Goal: Information Seeking & Learning: Learn about a topic

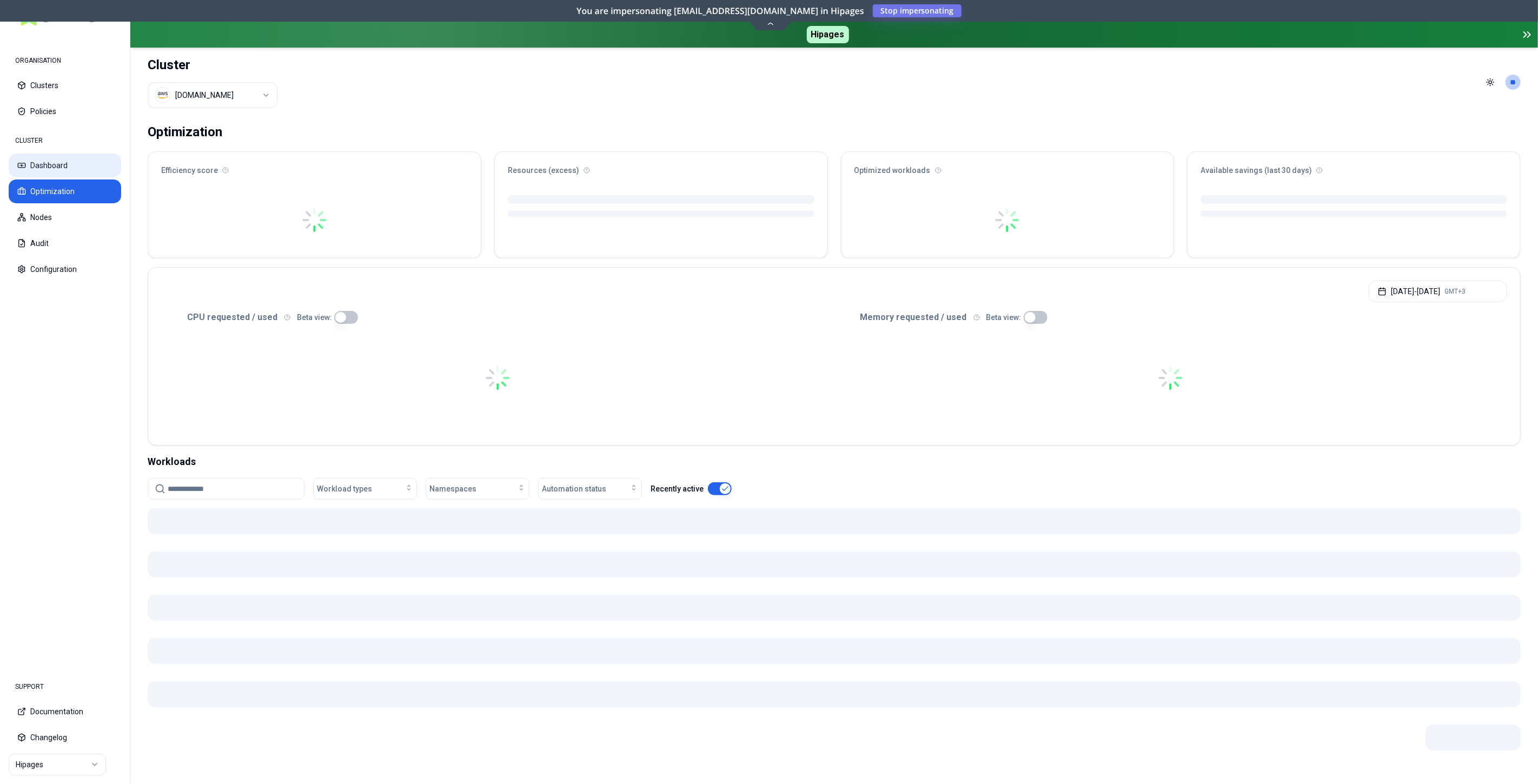
click at [76, 166] on button "Dashboard" at bounding box center [65, 166] width 112 height 24
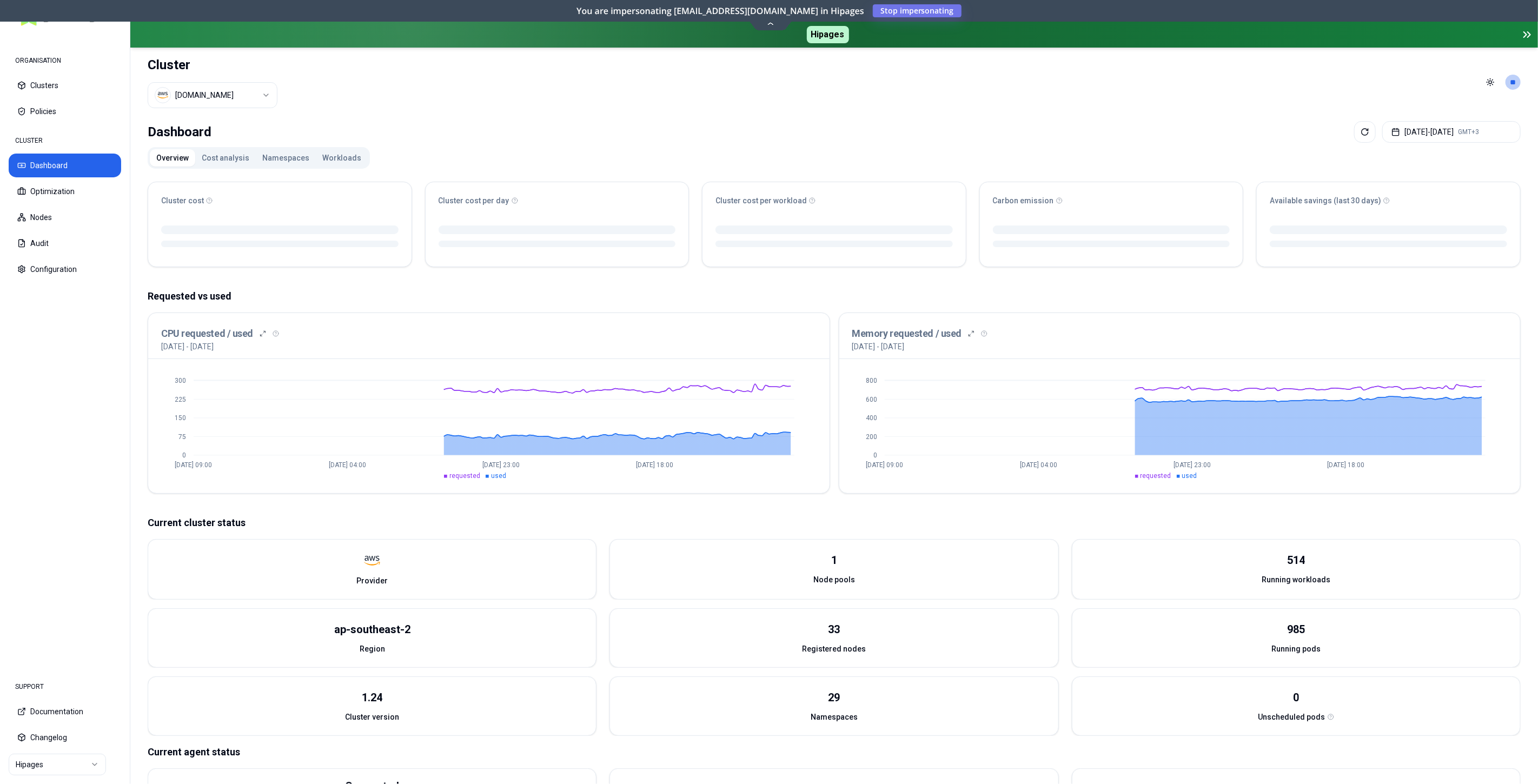
click at [229, 151] on button "Cost analysis" at bounding box center [226, 158] width 61 height 17
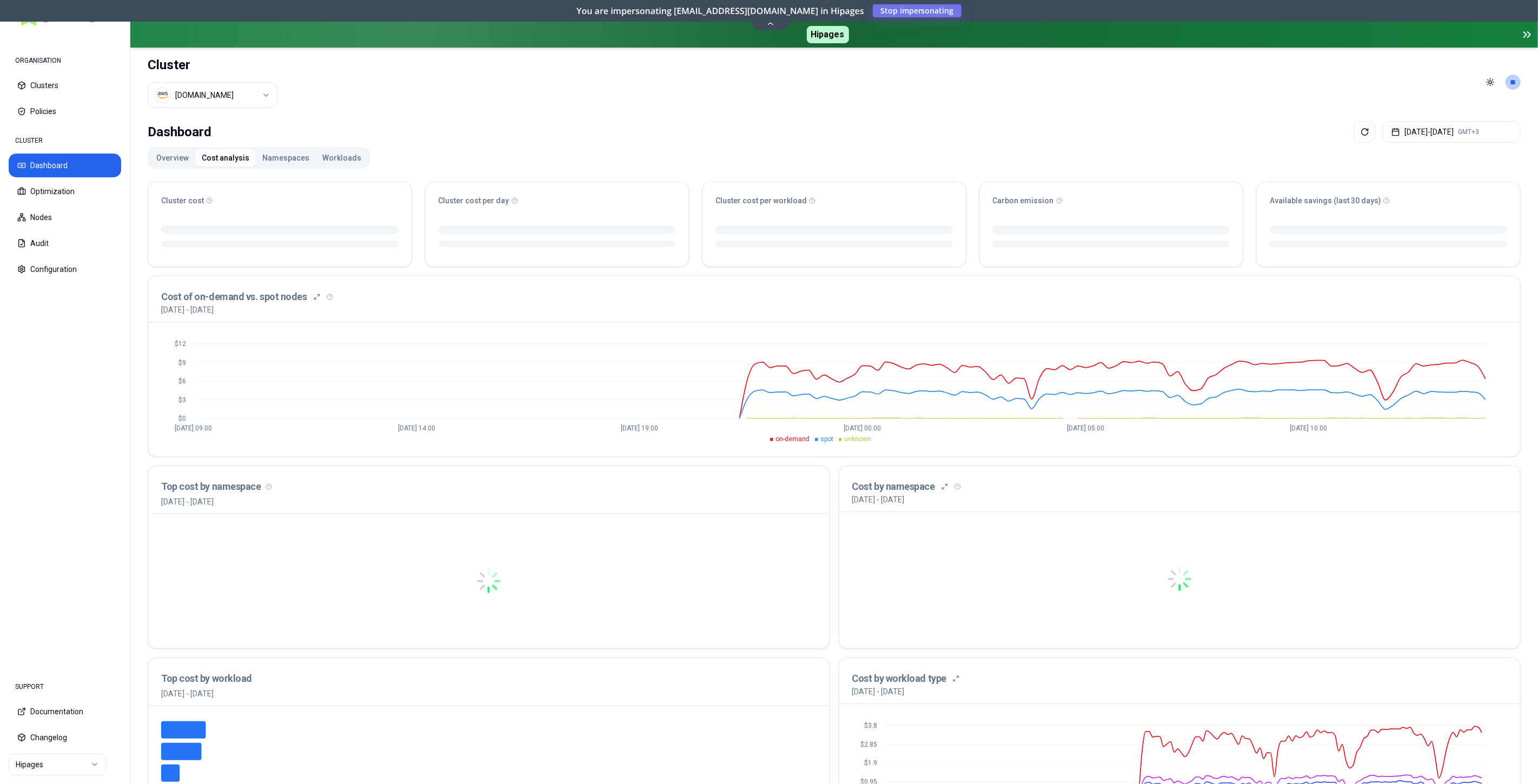
click at [338, 150] on button "Workloads" at bounding box center [342, 158] width 52 height 17
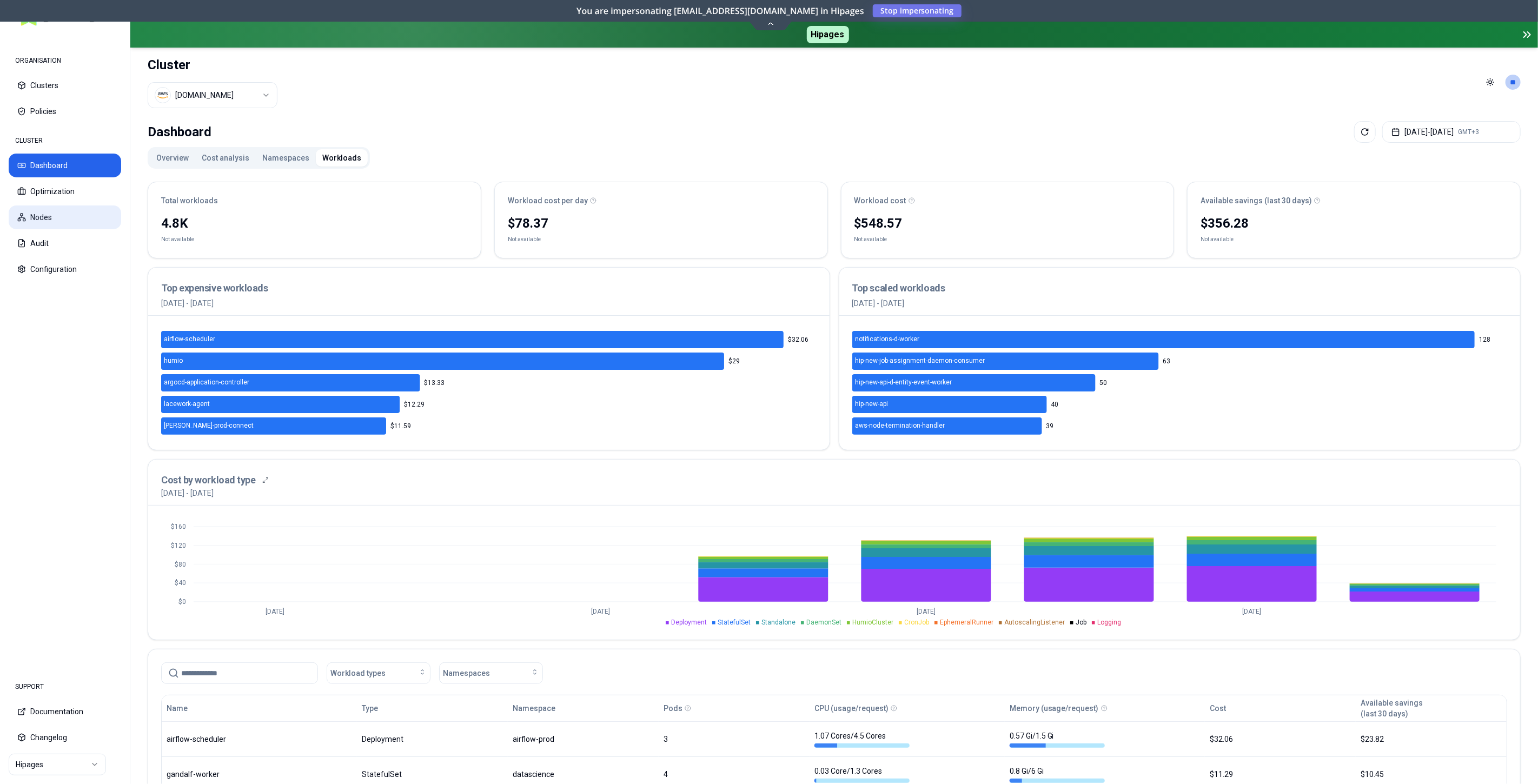
click at [69, 220] on button "Nodes" at bounding box center [65, 217] width 112 height 24
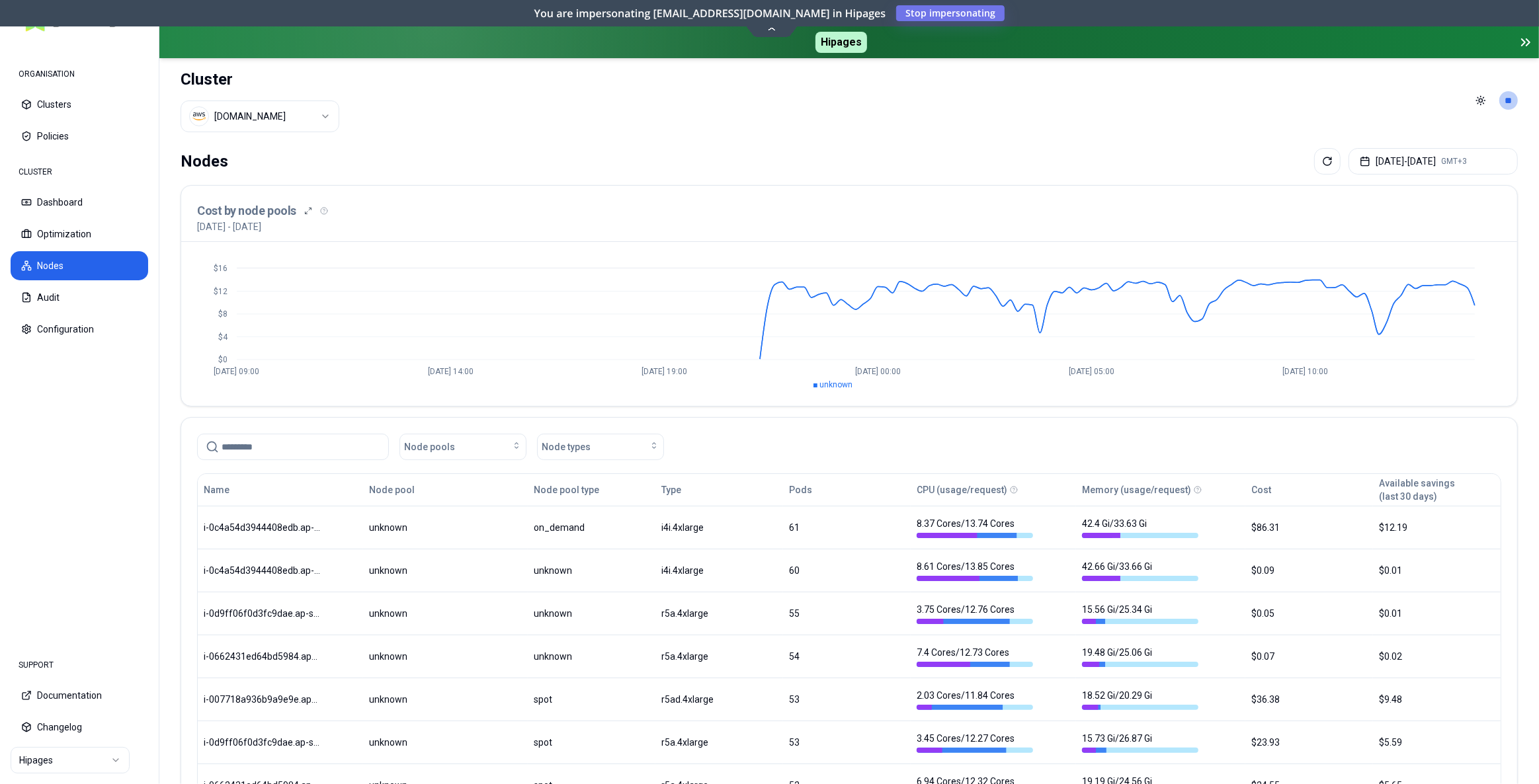
drag, startPoint x: 1143, startPoint y: 439, endPoint x: 1158, endPoint y: 442, distance: 15.3
click at [1143, 439] on div "Node pools Node types" at bounding box center [850, 447] width 1305 height 26
drag, startPoint x: 1377, startPoint y: 477, endPoint x: 1452, endPoint y: 490, distance: 76.1
click at [1452, 490] on div "Available savings (last 30 days)" at bounding box center [1437, 490] width 126 height 26
click at [1399, 486] on div "Available savings (last 30 days)" at bounding box center [1417, 490] width 76 height 26
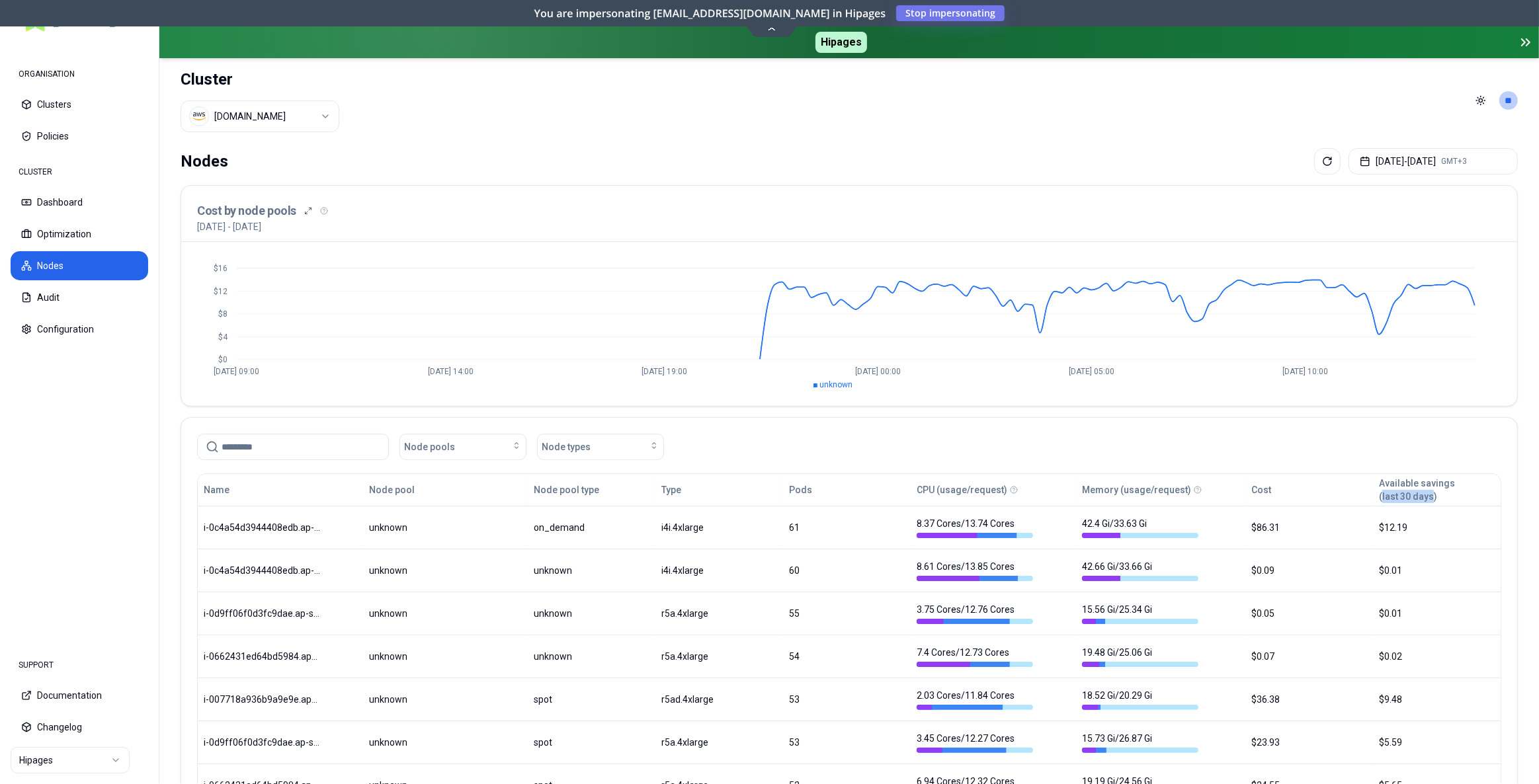
drag, startPoint x: 1380, startPoint y: 491, endPoint x: 1430, endPoint y: 494, distance: 50.1
click at [1430, 494] on div "Available savings (last 30 days)" at bounding box center [1417, 490] width 76 height 26
drag, startPoint x: 1380, startPoint y: 475, endPoint x: 1456, endPoint y: 472, distance: 76.1
click at [1456, 477] on div "Available savings (last 30 days)" at bounding box center [1437, 490] width 116 height 26
click at [66, 104] on button "Clusters" at bounding box center [79, 105] width 137 height 29
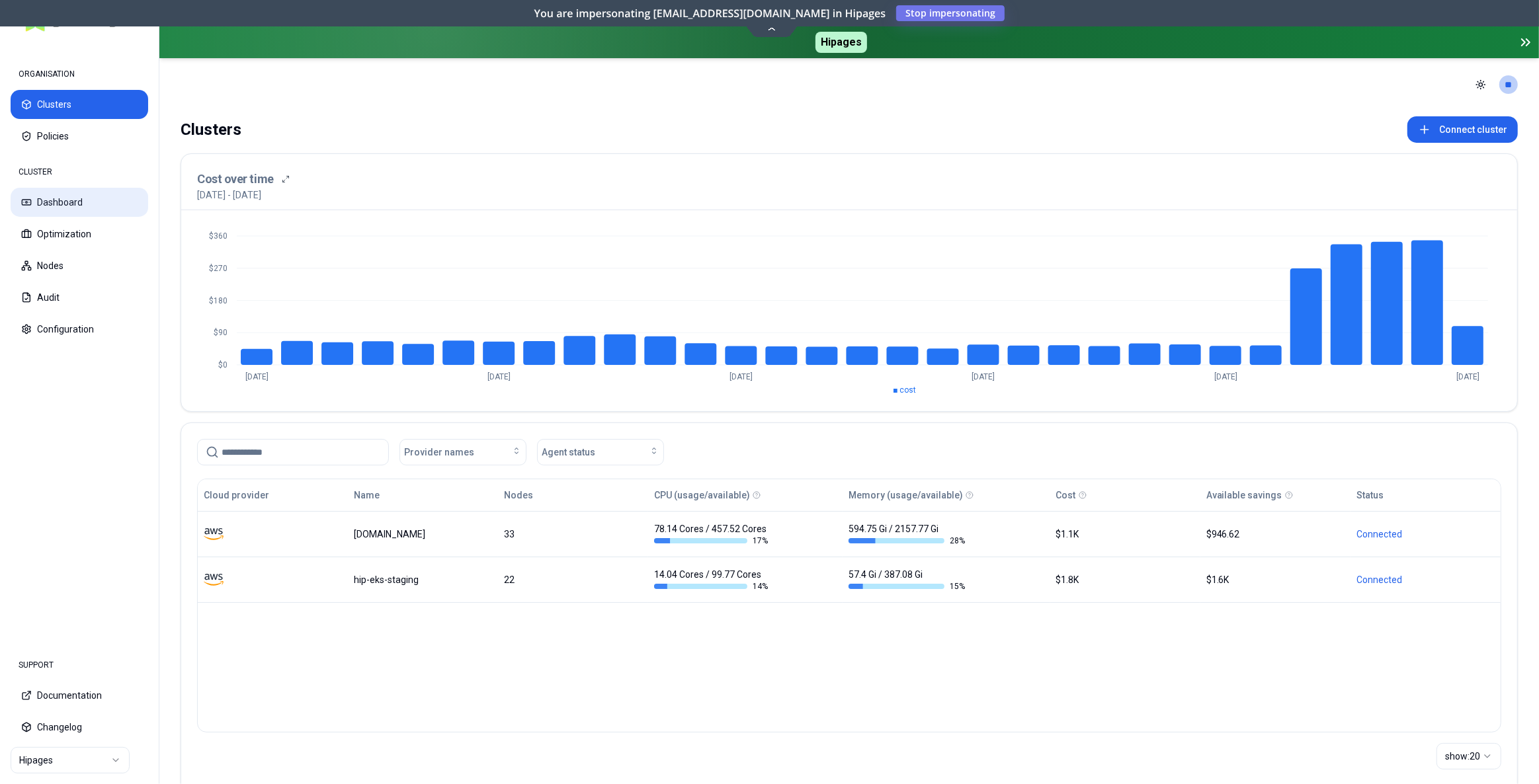
click at [85, 195] on button "Dashboard" at bounding box center [79, 203] width 137 height 29
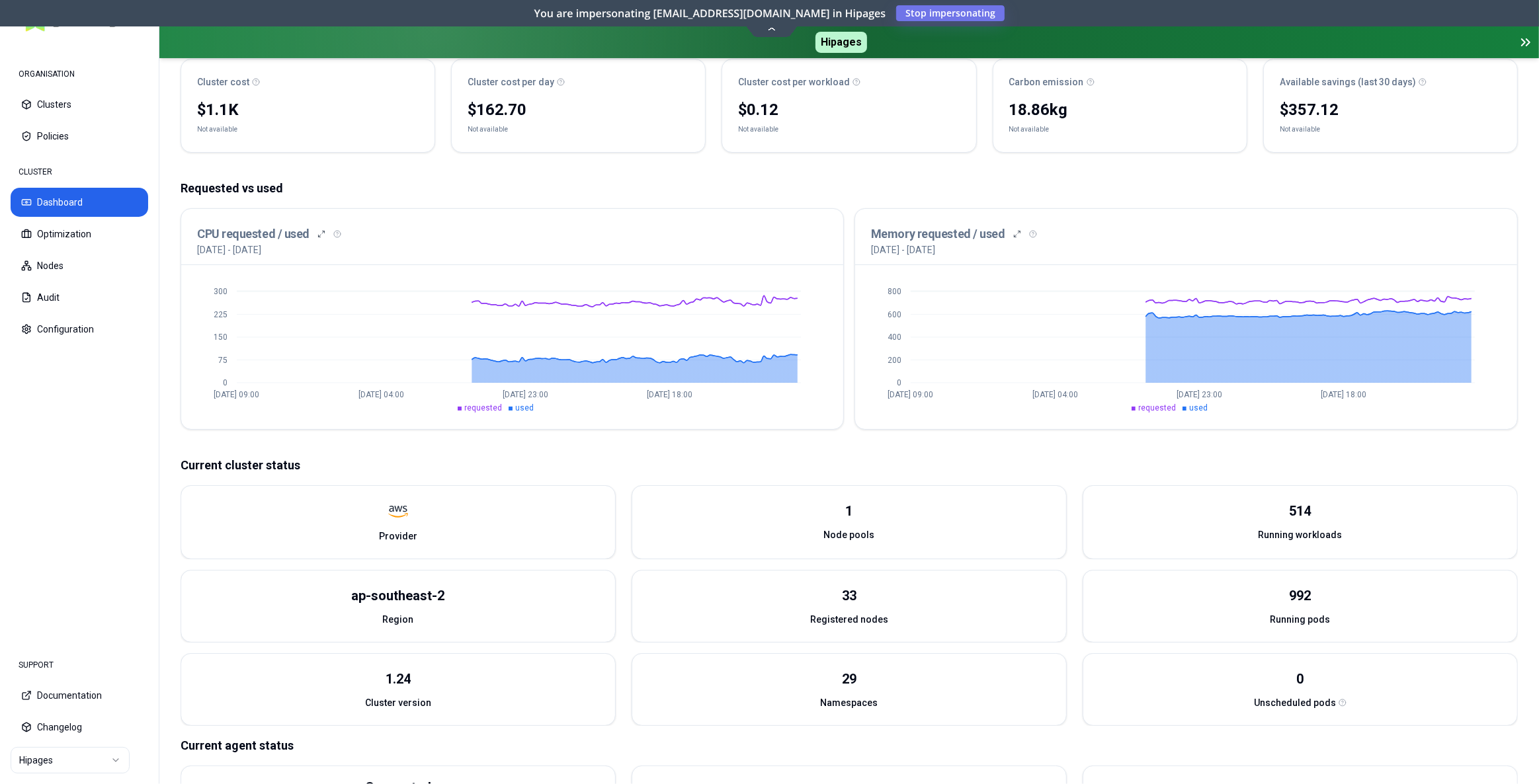
scroll to position [59, 0]
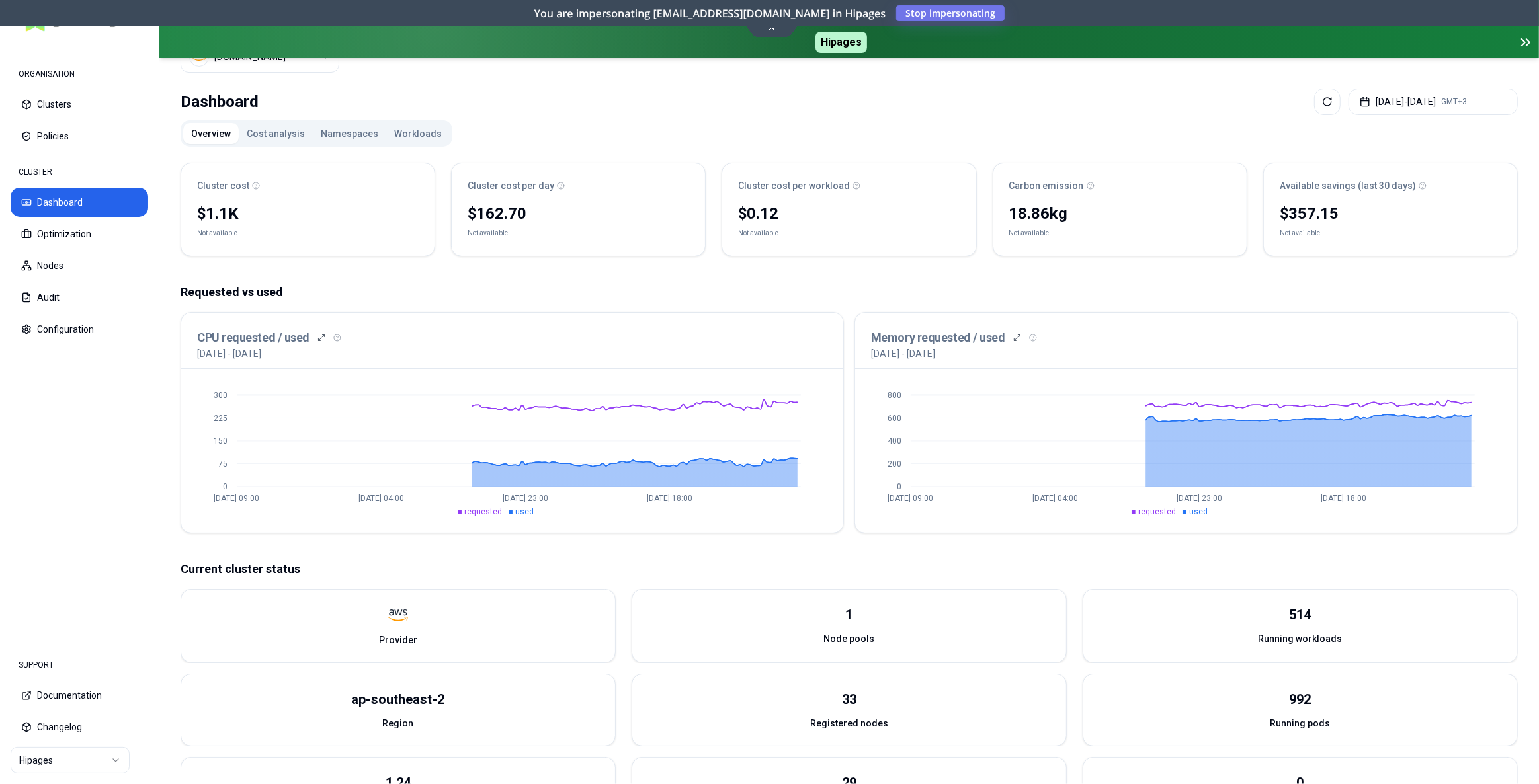
click at [259, 126] on button "Cost analysis" at bounding box center [276, 133] width 74 height 21
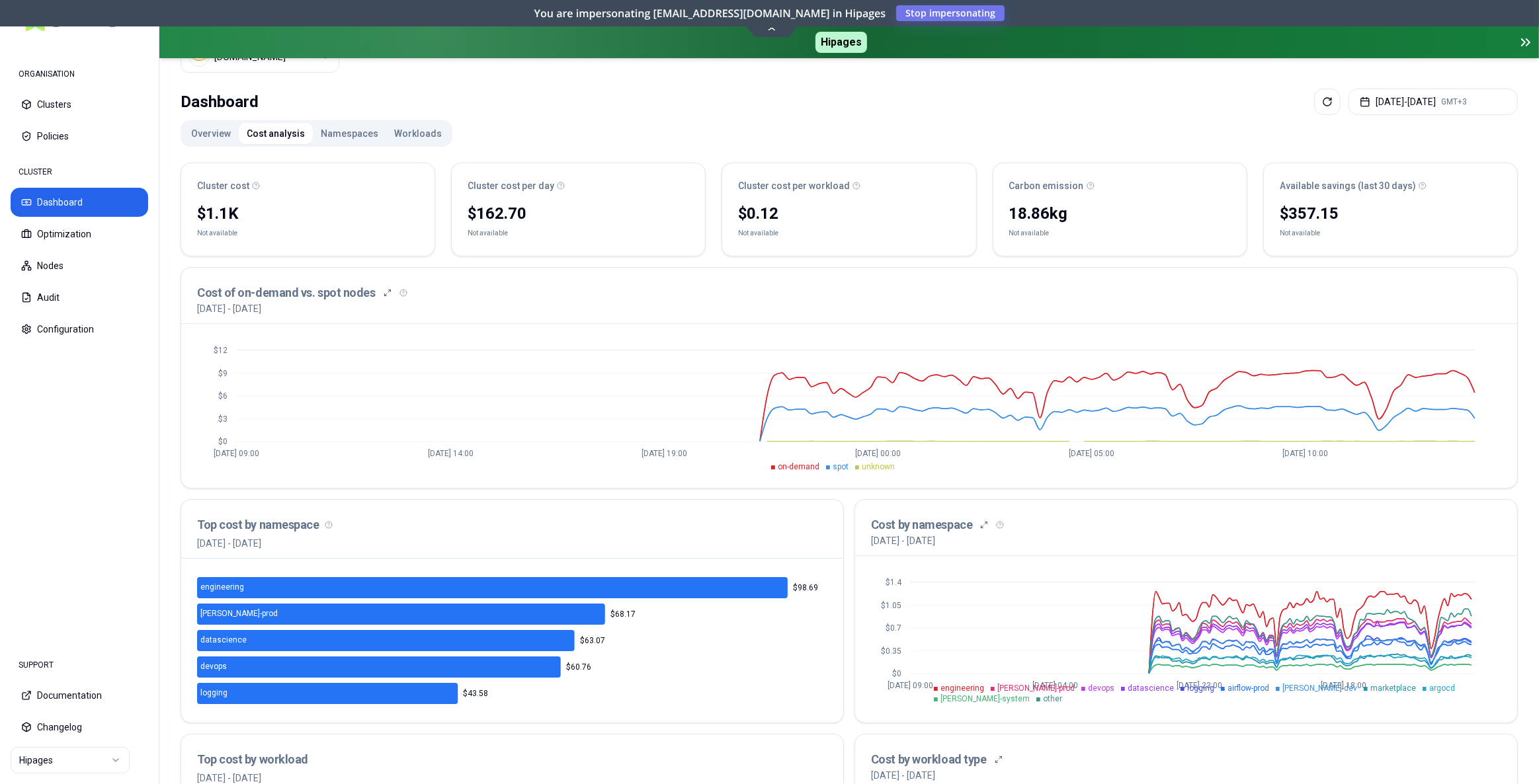
click at [421, 133] on button "Workloads" at bounding box center [418, 133] width 63 height 21
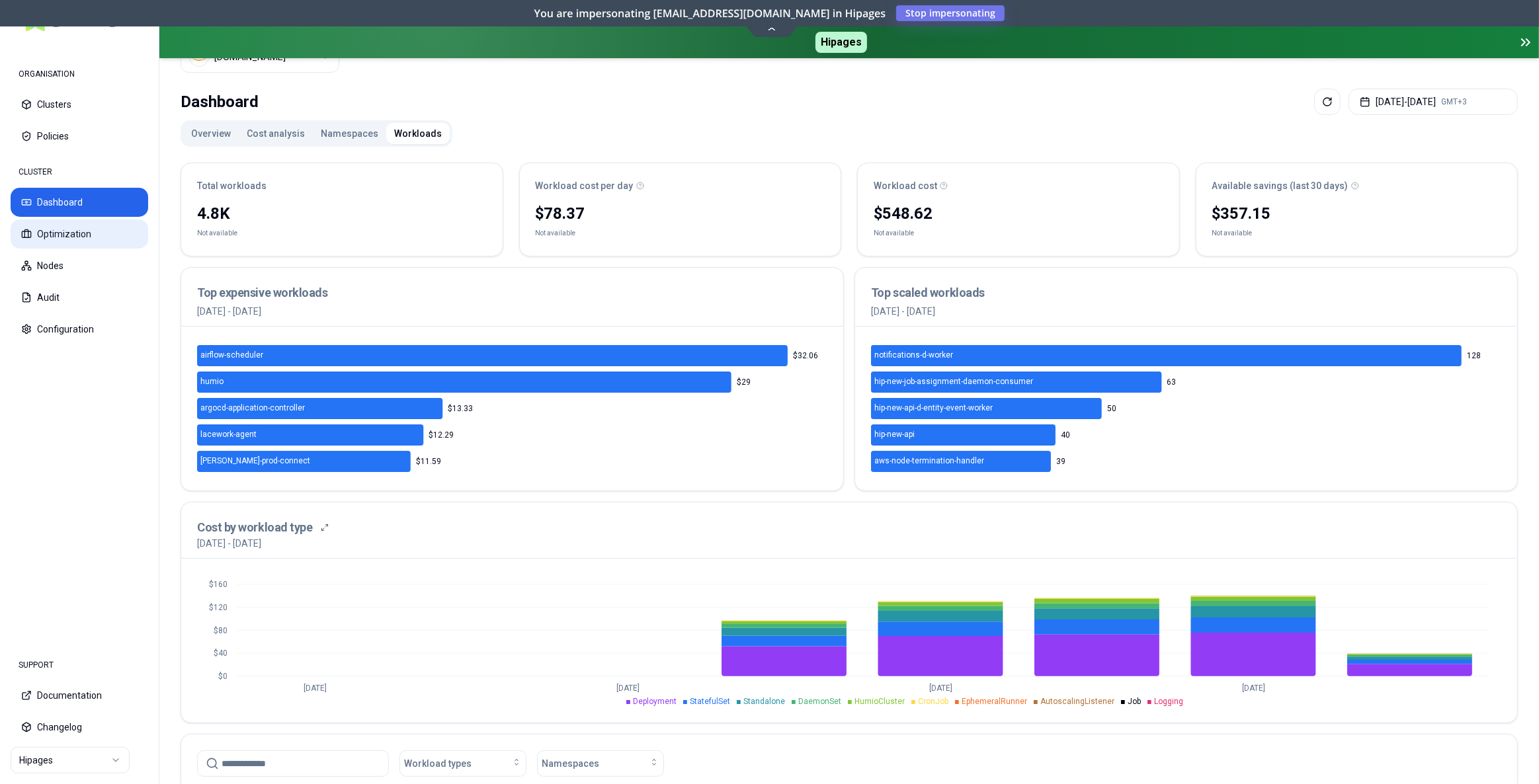
click at [83, 238] on button "Optimization" at bounding box center [79, 234] width 137 height 29
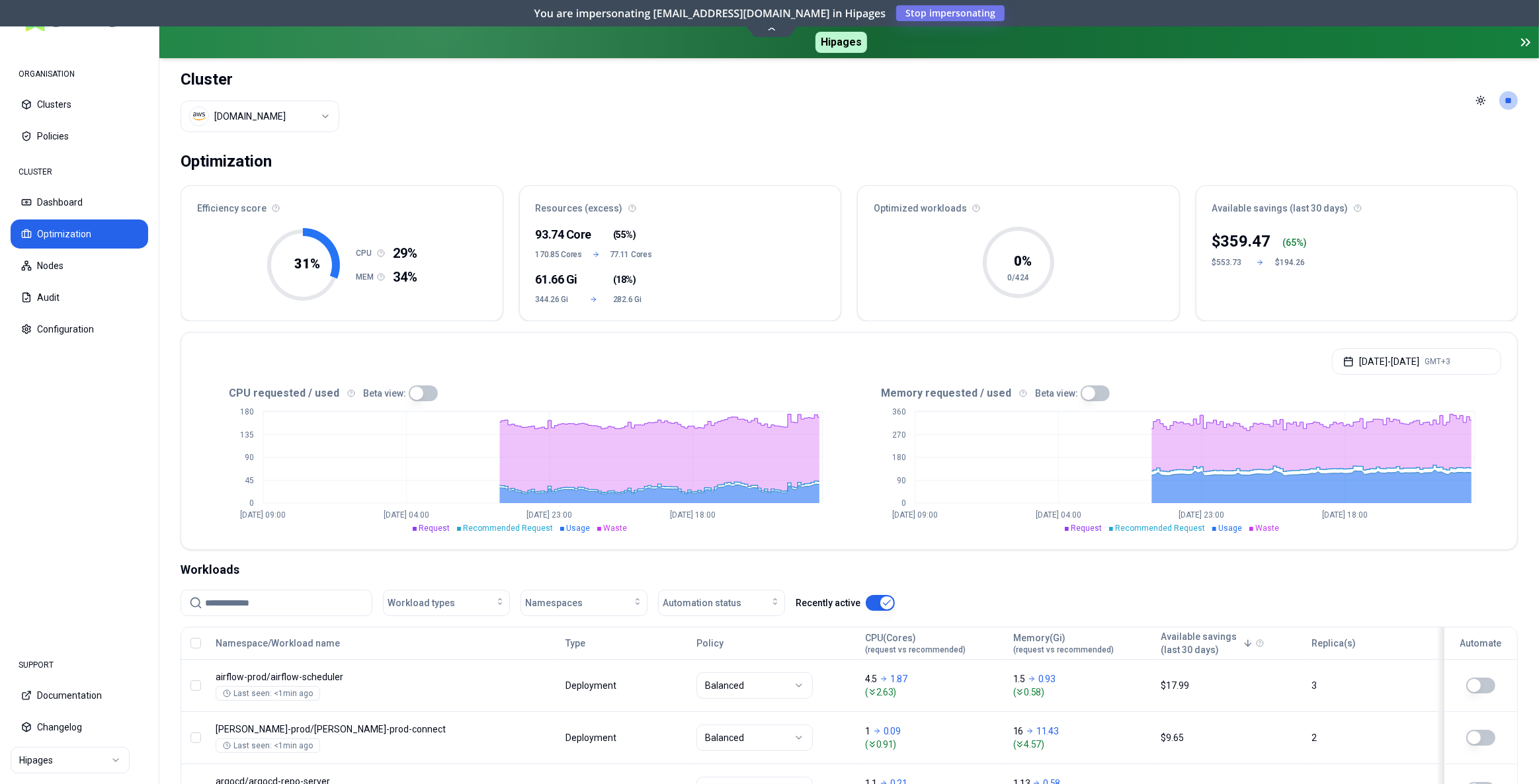
click at [74, 762] on html "ORGANISATION Clusters Policies CLUSTER Dashboard Optimization Nodes Audit Confi…" at bounding box center [770, 392] width 1539 height 784
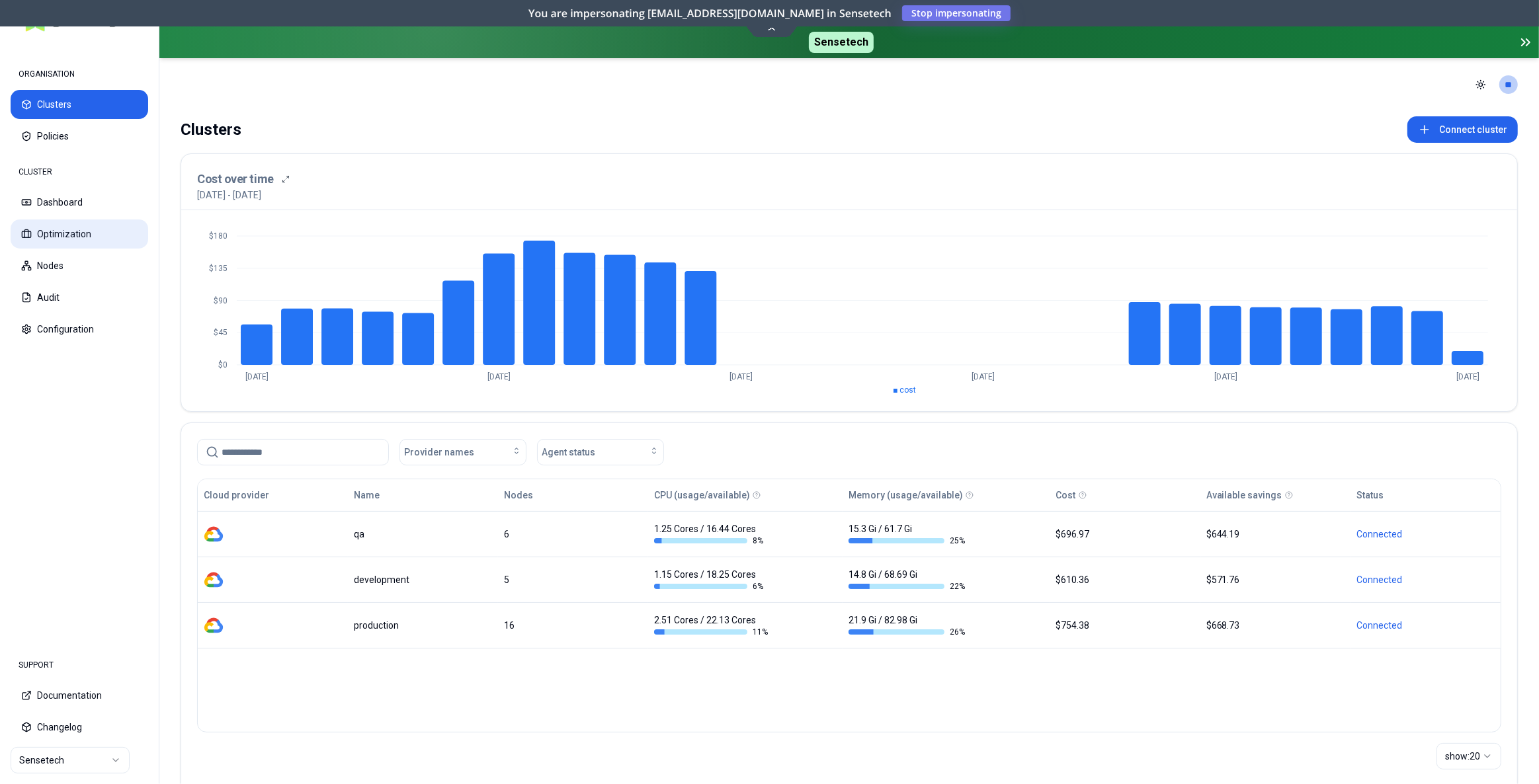
click at [79, 230] on button "Optimization" at bounding box center [79, 234] width 137 height 29
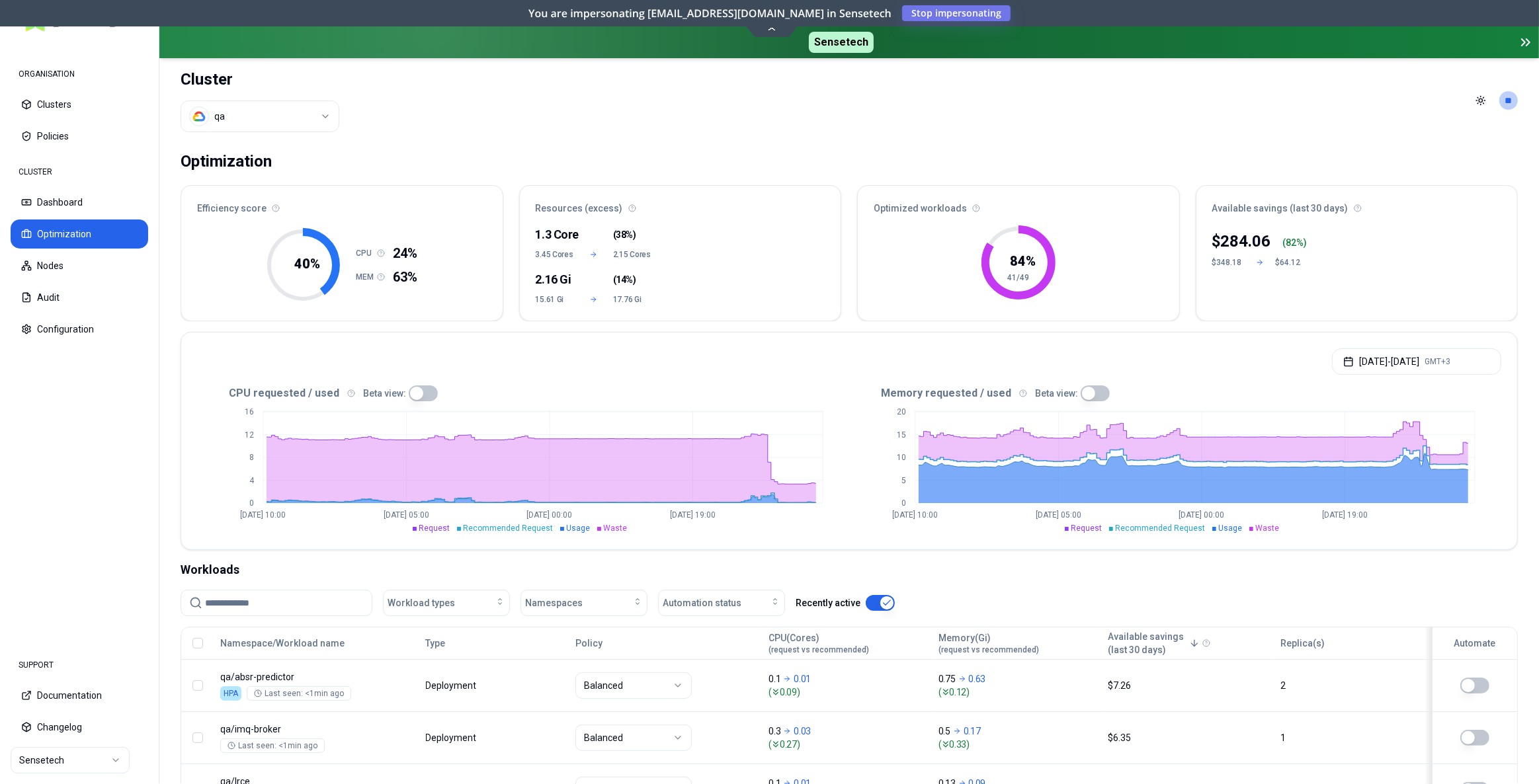
click at [242, 105] on html "ORGANISATION Clusters Policies CLUSTER Dashboard Optimization Nodes Audit Confi…" at bounding box center [770, 392] width 1539 height 784
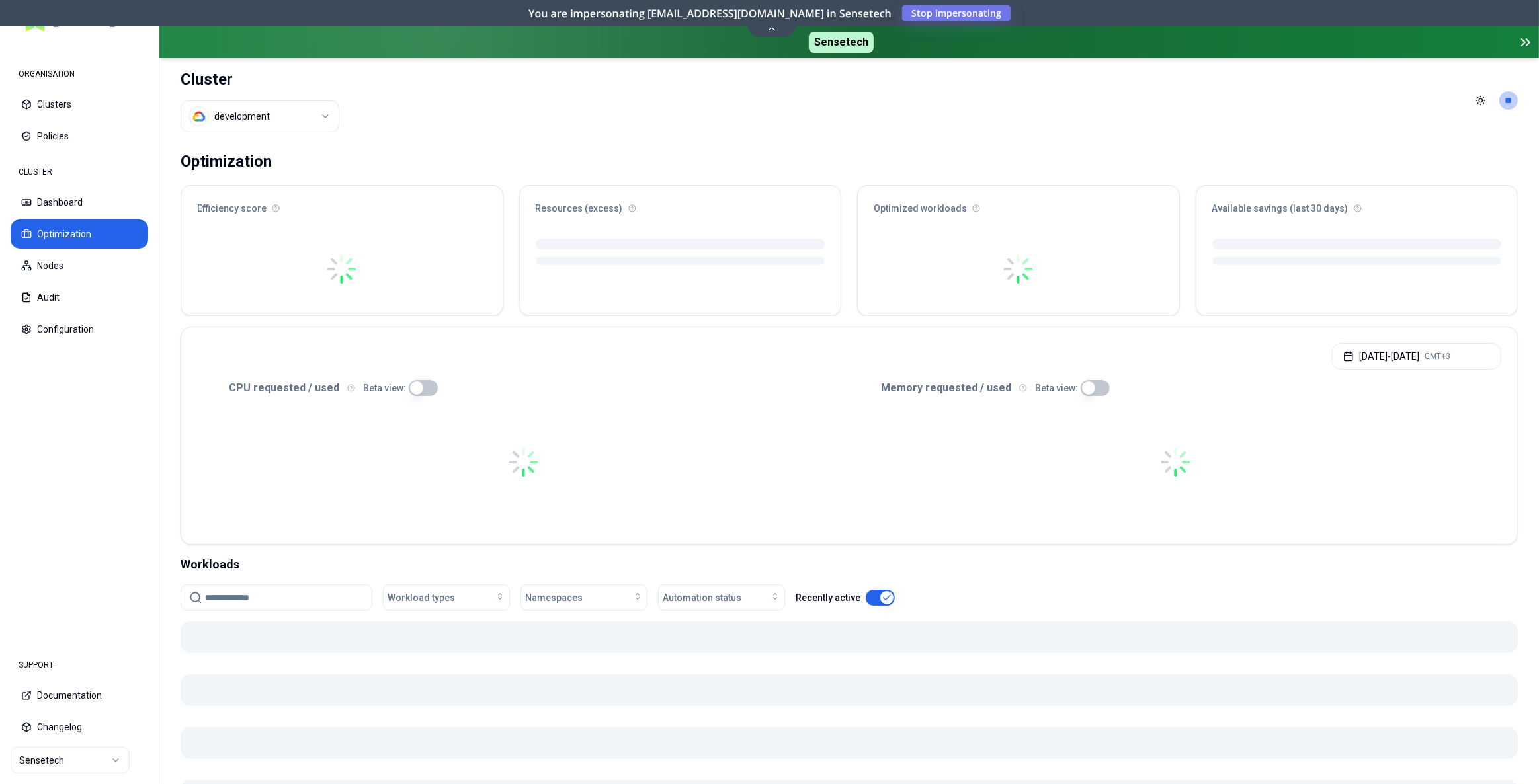
click at [254, 135] on div "Cluster development" at bounding box center [260, 100] width 159 height 85
click at [252, 130] on body "ORGANISATION Clusters Policies CLUSTER Dashboard Optimization Nodes Audit Confi…" at bounding box center [770, 392] width 1539 height 784
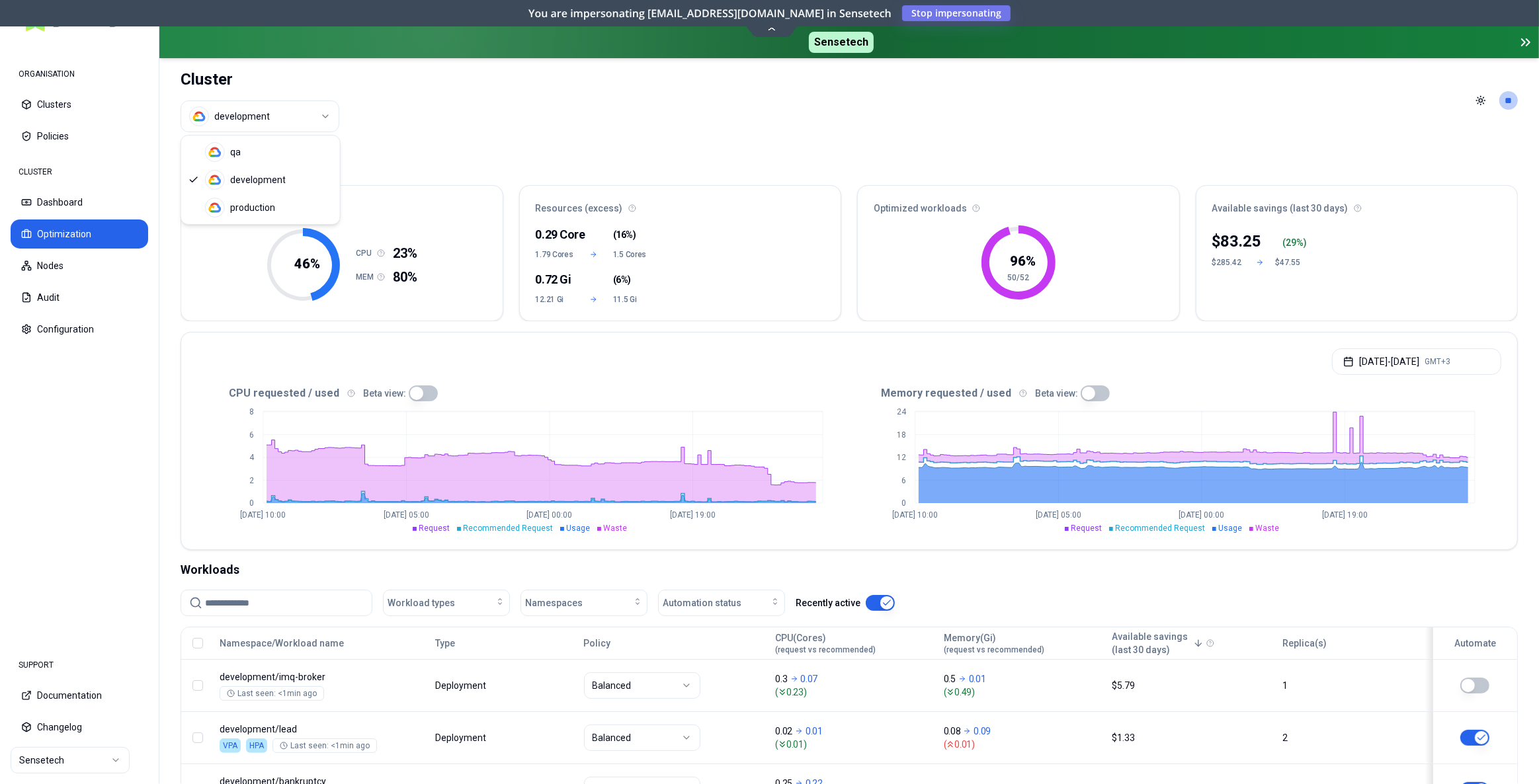
drag, startPoint x: 249, startPoint y: 203, endPoint x: 258, endPoint y: 157, distance: 46.9
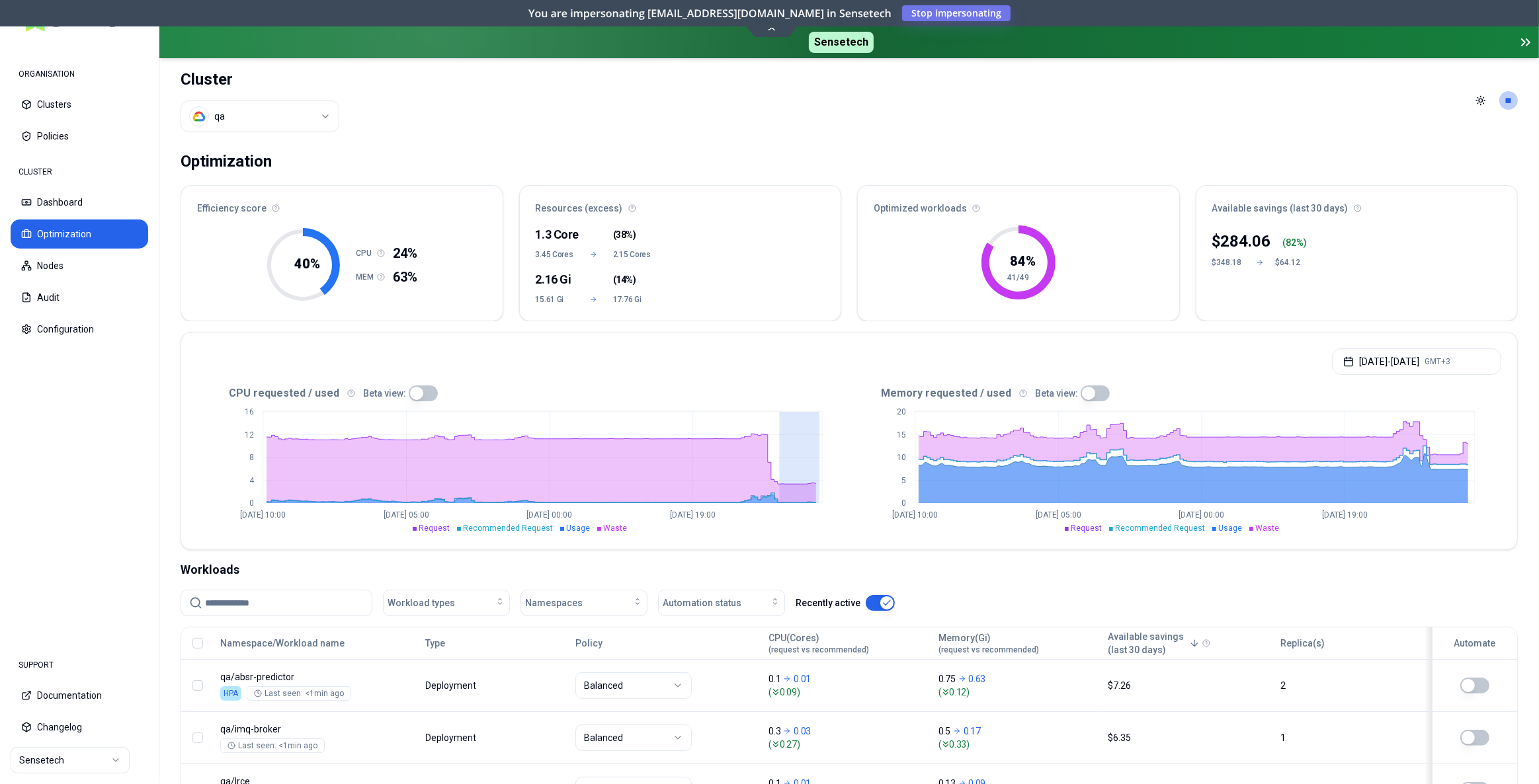
drag, startPoint x: 779, startPoint y: 450, endPoint x: 827, endPoint y: 453, distance: 48.1
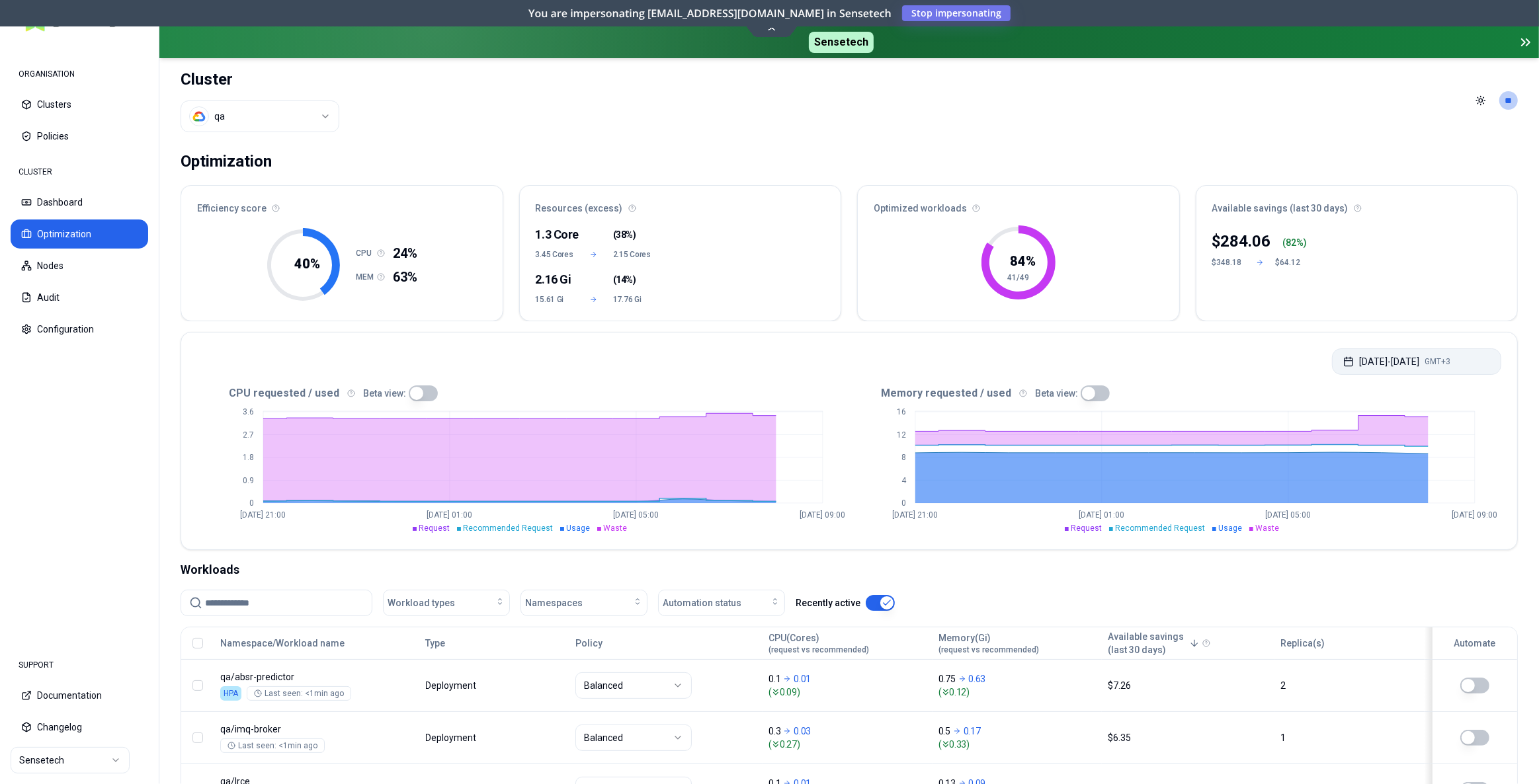
click at [1369, 361] on button "[DATE] - [DATE] GMT+3" at bounding box center [1417, 362] width 170 height 26
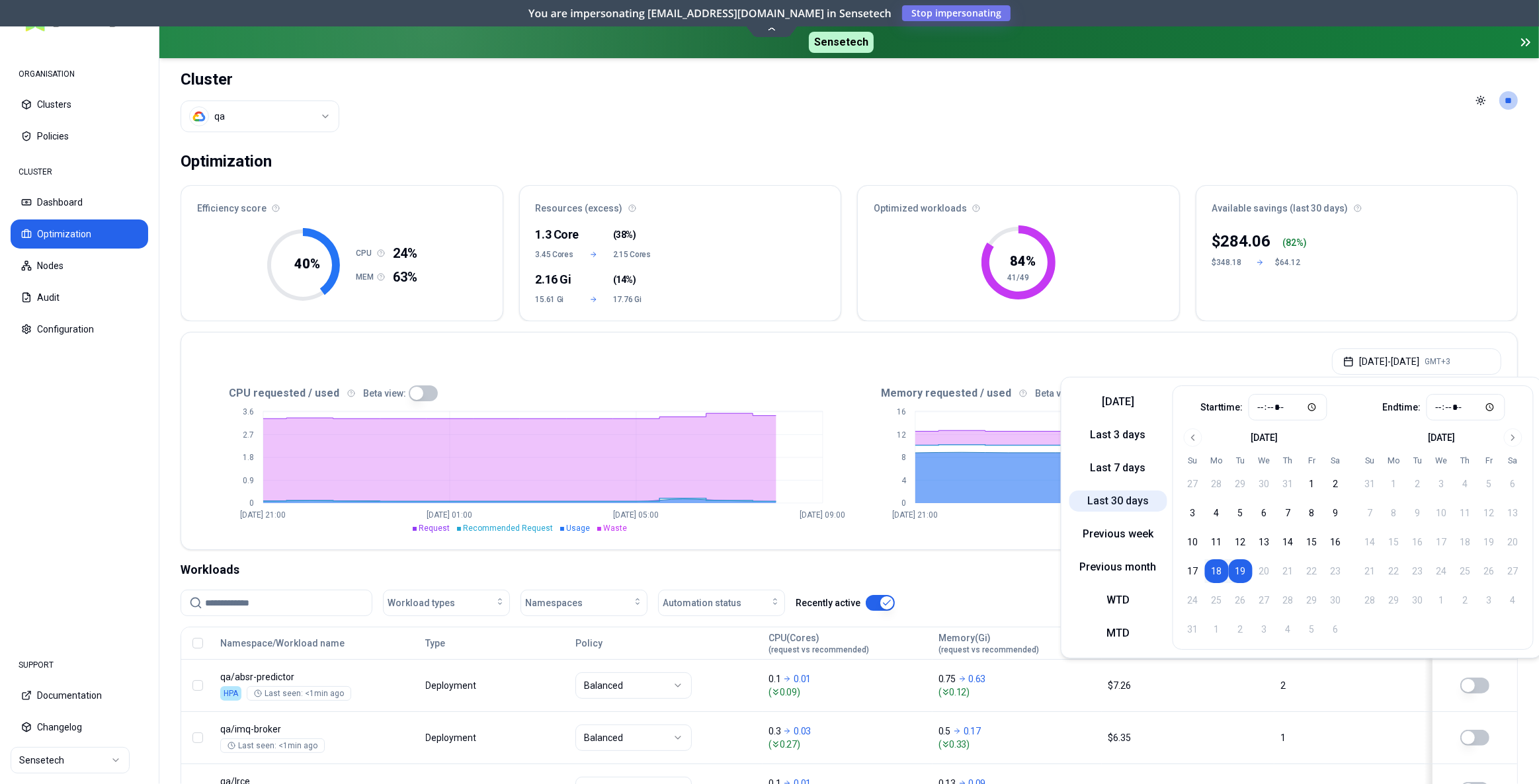
click at [1128, 496] on button "Last 30 days" at bounding box center [1118, 501] width 98 height 21
type input "*****"
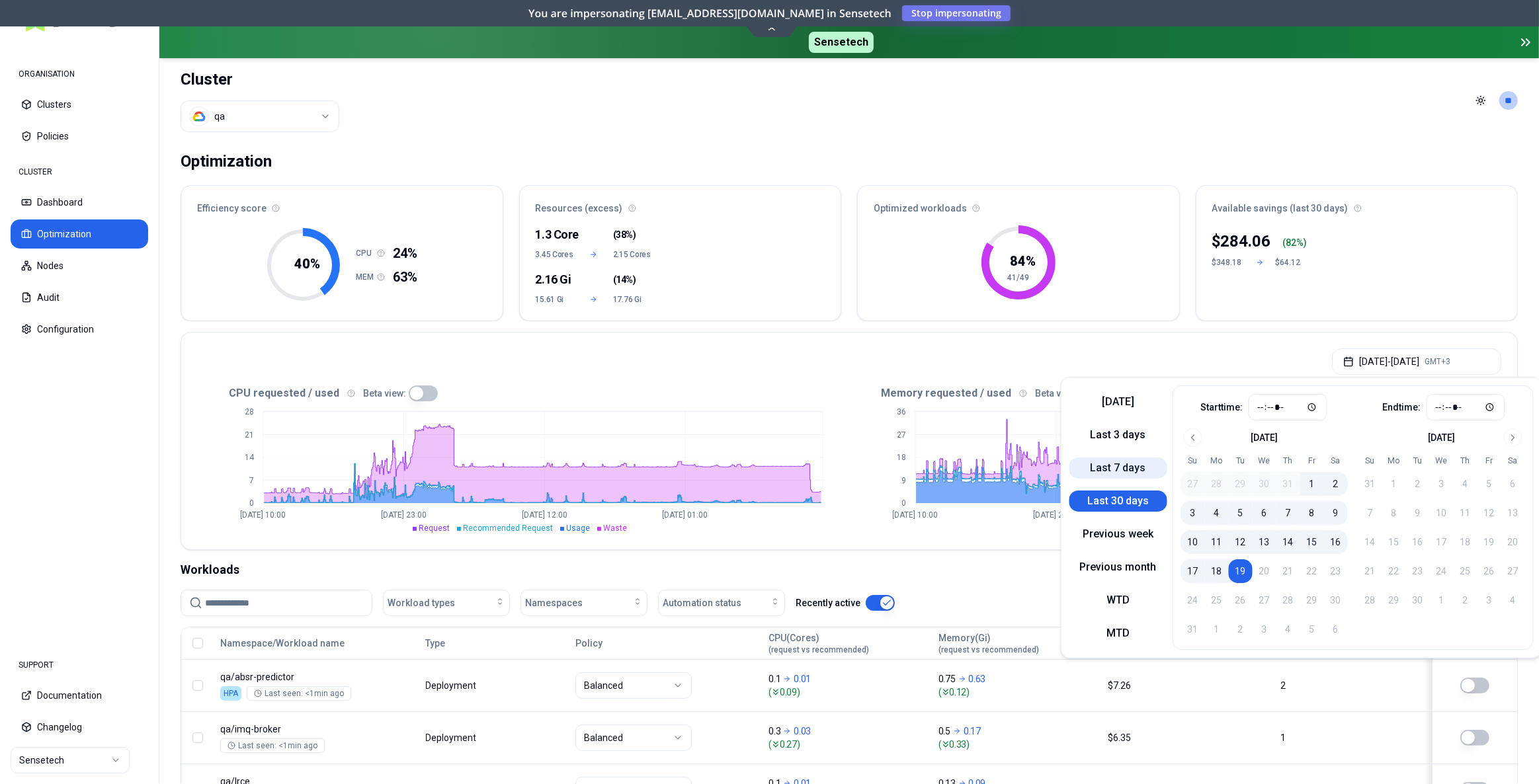
click at [1124, 475] on button "Last 7 days" at bounding box center [1118, 468] width 98 height 21
type input "*****"
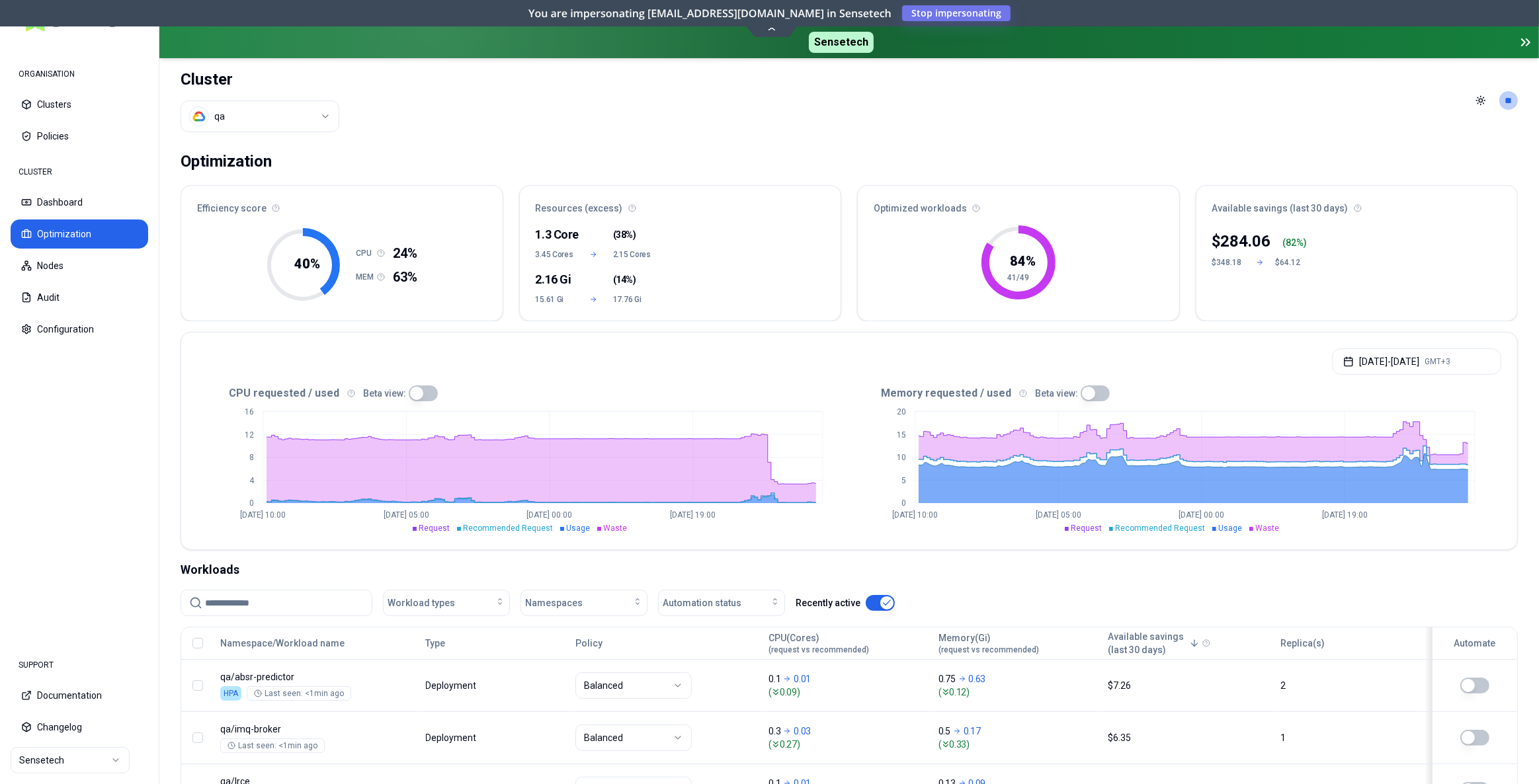
click at [1091, 395] on button "button" at bounding box center [1096, 393] width 29 height 16
click at [308, 116] on html "ORGANISATION Clusters Policies CLUSTER Dashboard Optimization Nodes Audit Confi…" at bounding box center [770, 392] width 1539 height 784
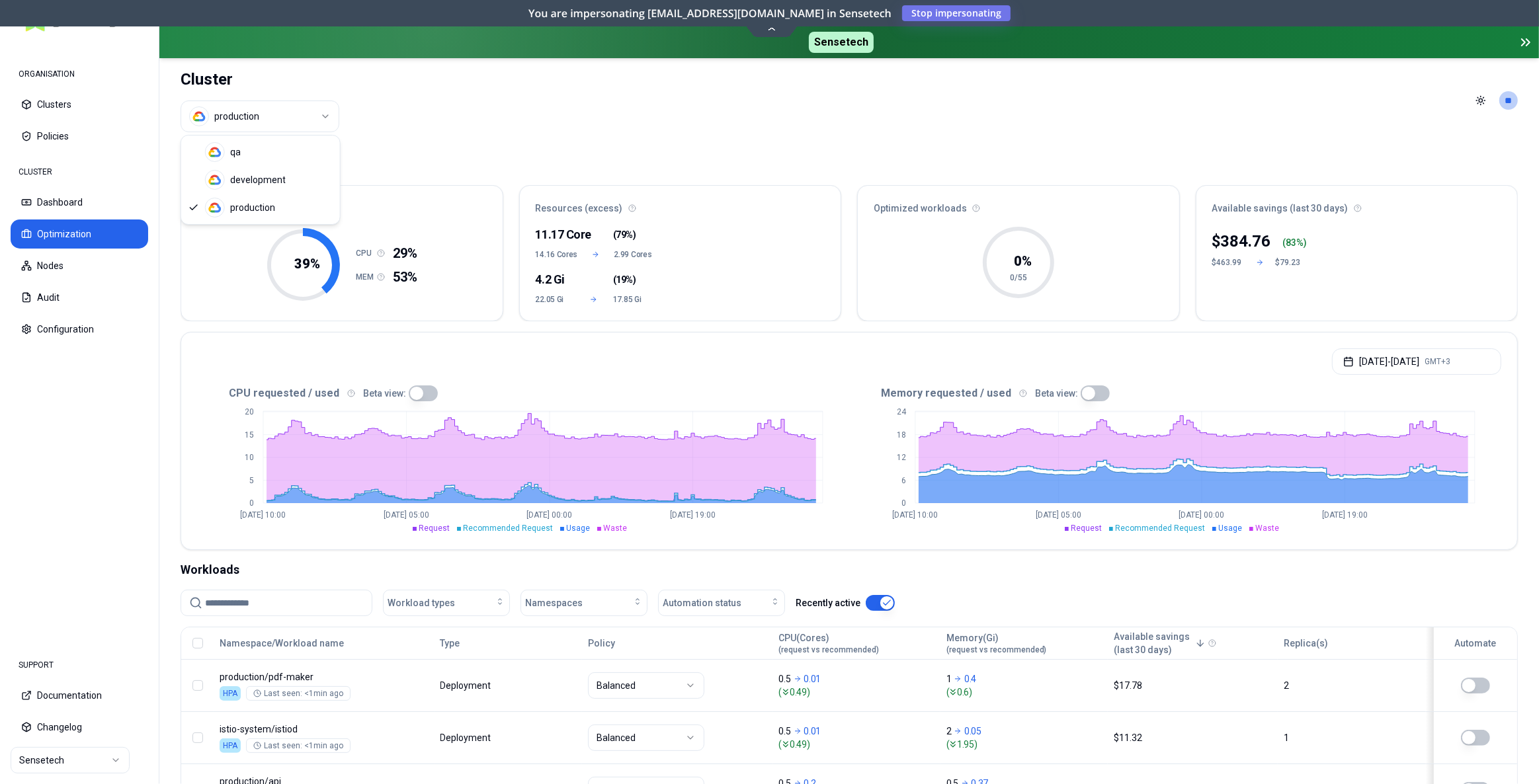
click at [298, 113] on html "ORGANISATION Clusters Policies CLUSTER Dashboard Optimization Nodes Audit Confi…" at bounding box center [770, 392] width 1539 height 784
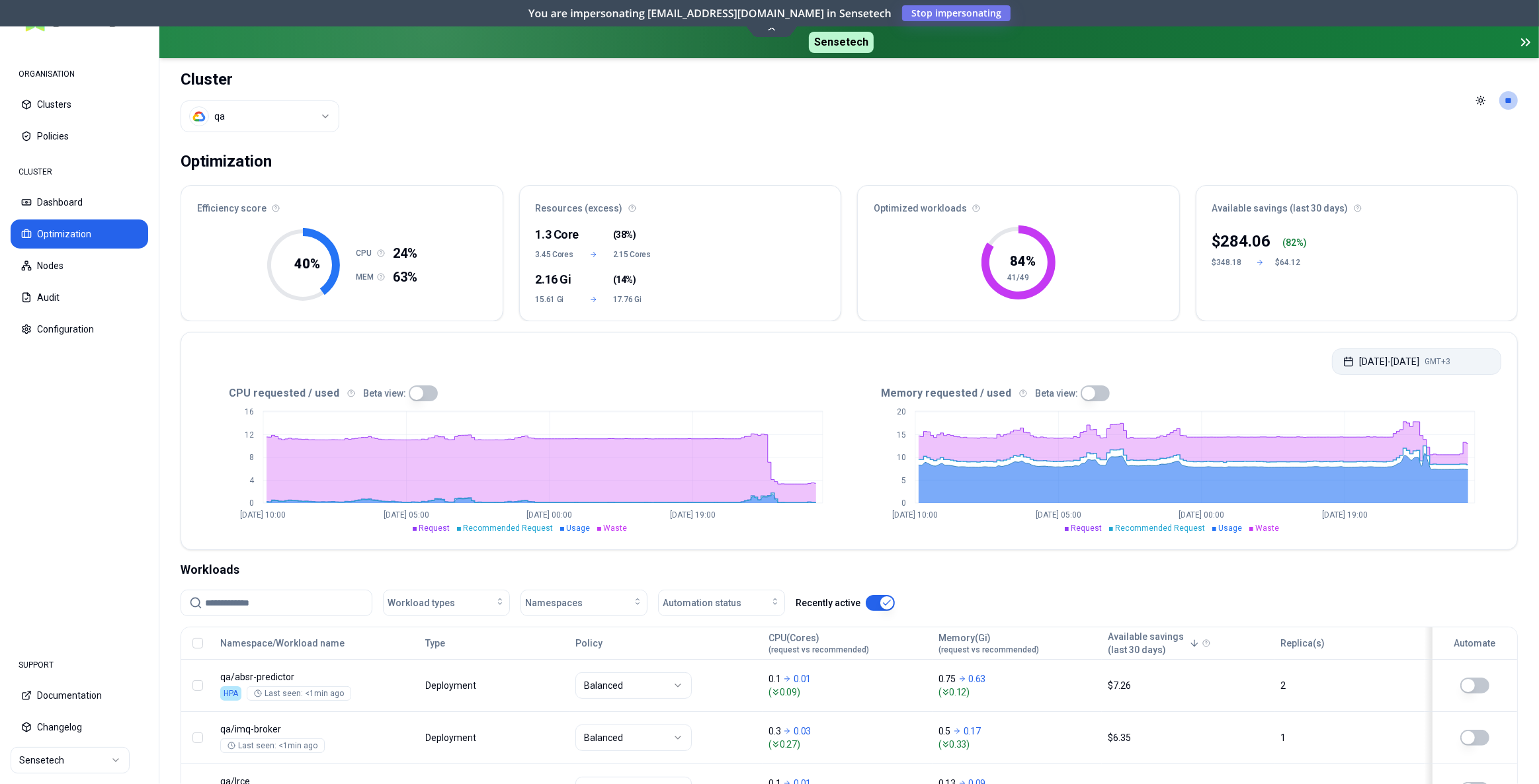
click at [1349, 365] on button "[DATE] - [DATE] GMT+3" at bounding box center [1417, 362] width 170 height 26
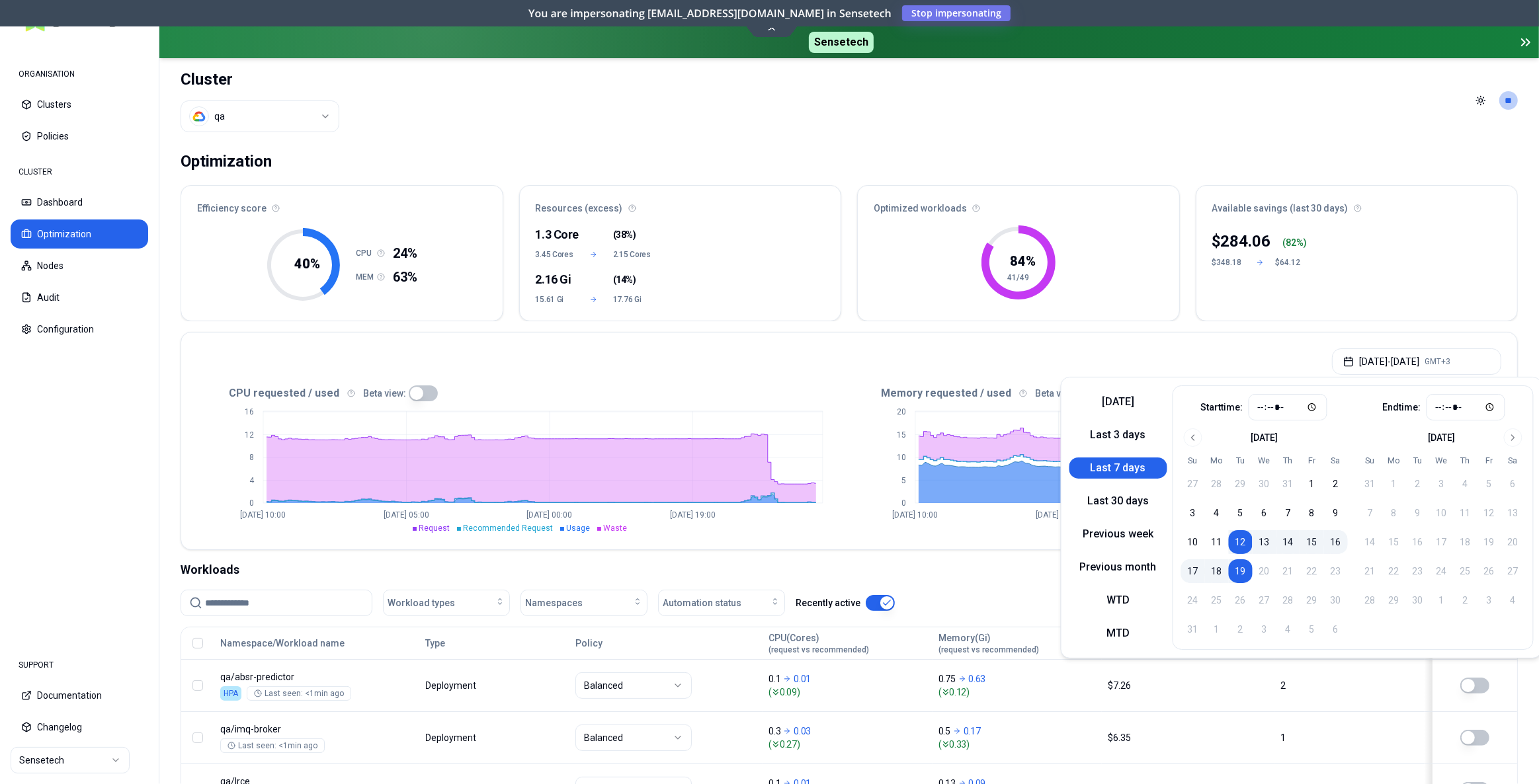
drag, startPoint x: 1305, startPoint y: 542, endPoint x: 1276, endPoint y: 565, distance: 37.0
click at [1275, 566] on tbody "27 28 29 30 31 1 2 3 4 5 6 7 8 9 10 11 12 13 14 15 16 17 18 19 20 21 22 23 24 2…" at bounding box center [1265, 554] width 167 height 174
click at [1312, 543] on button "15" at bounding box center [1312, 542] width 24 height 24
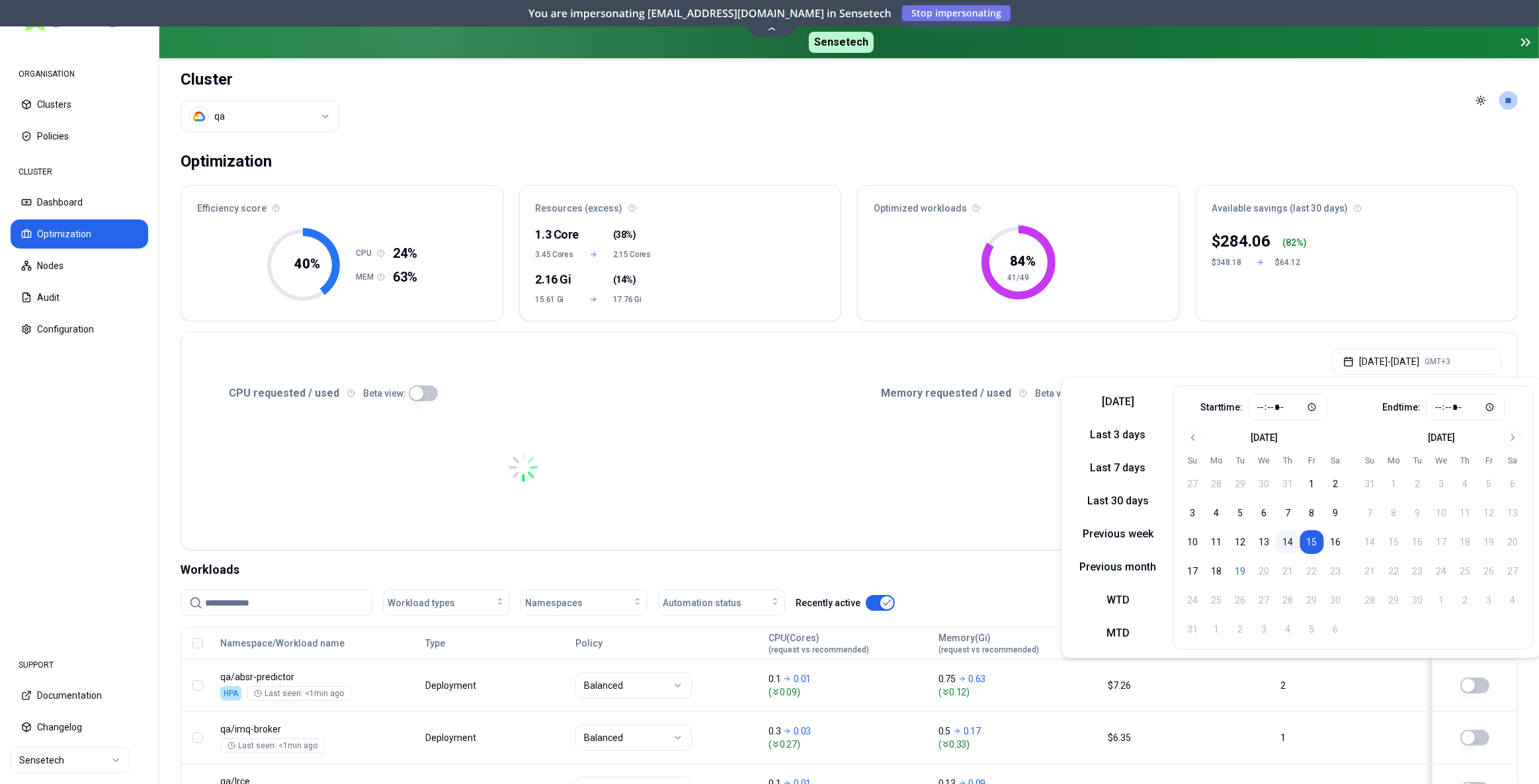
type input "*****"
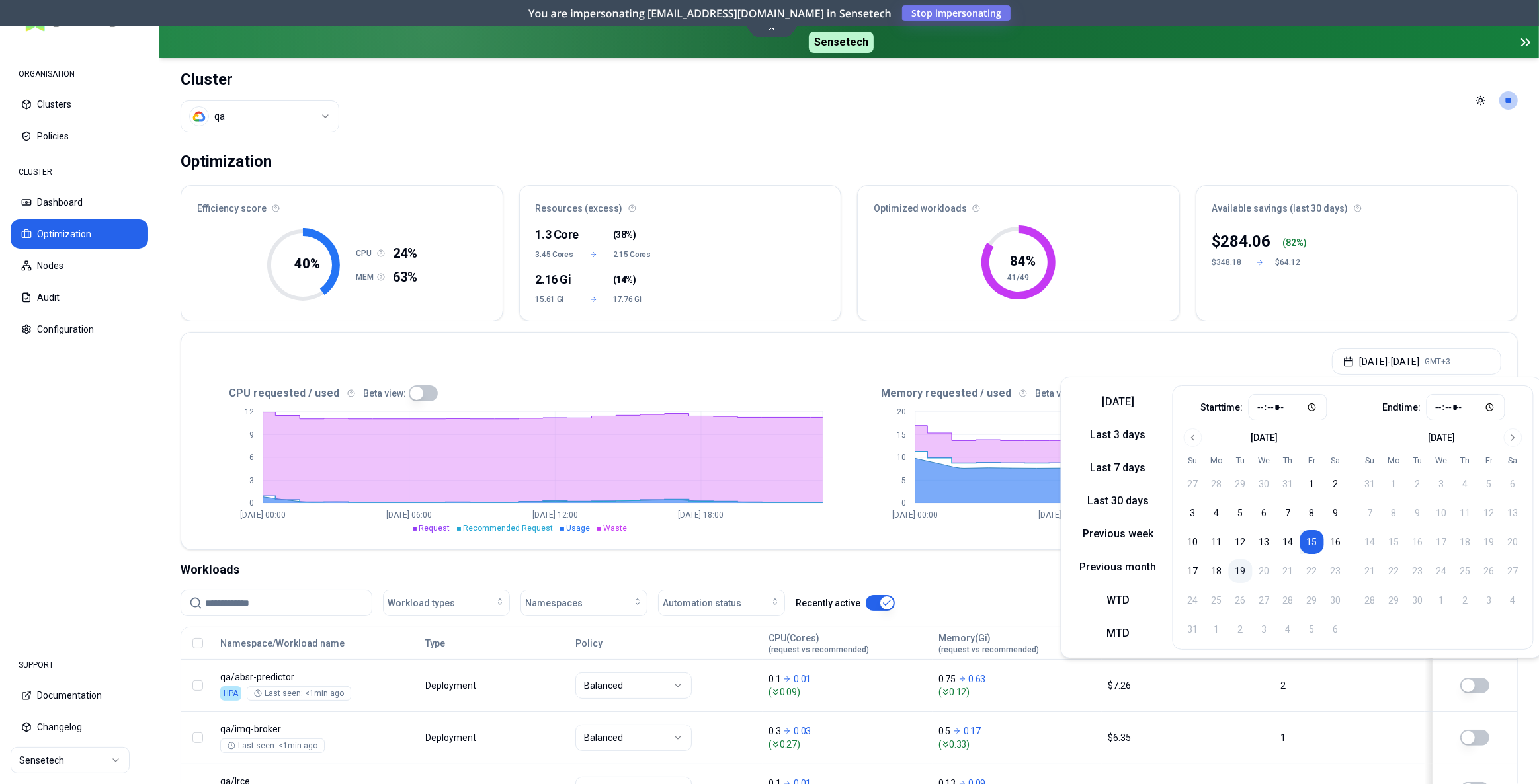
click at [1237, 577] on button "19" at bounding box center [1241, 571] width 24 height 24
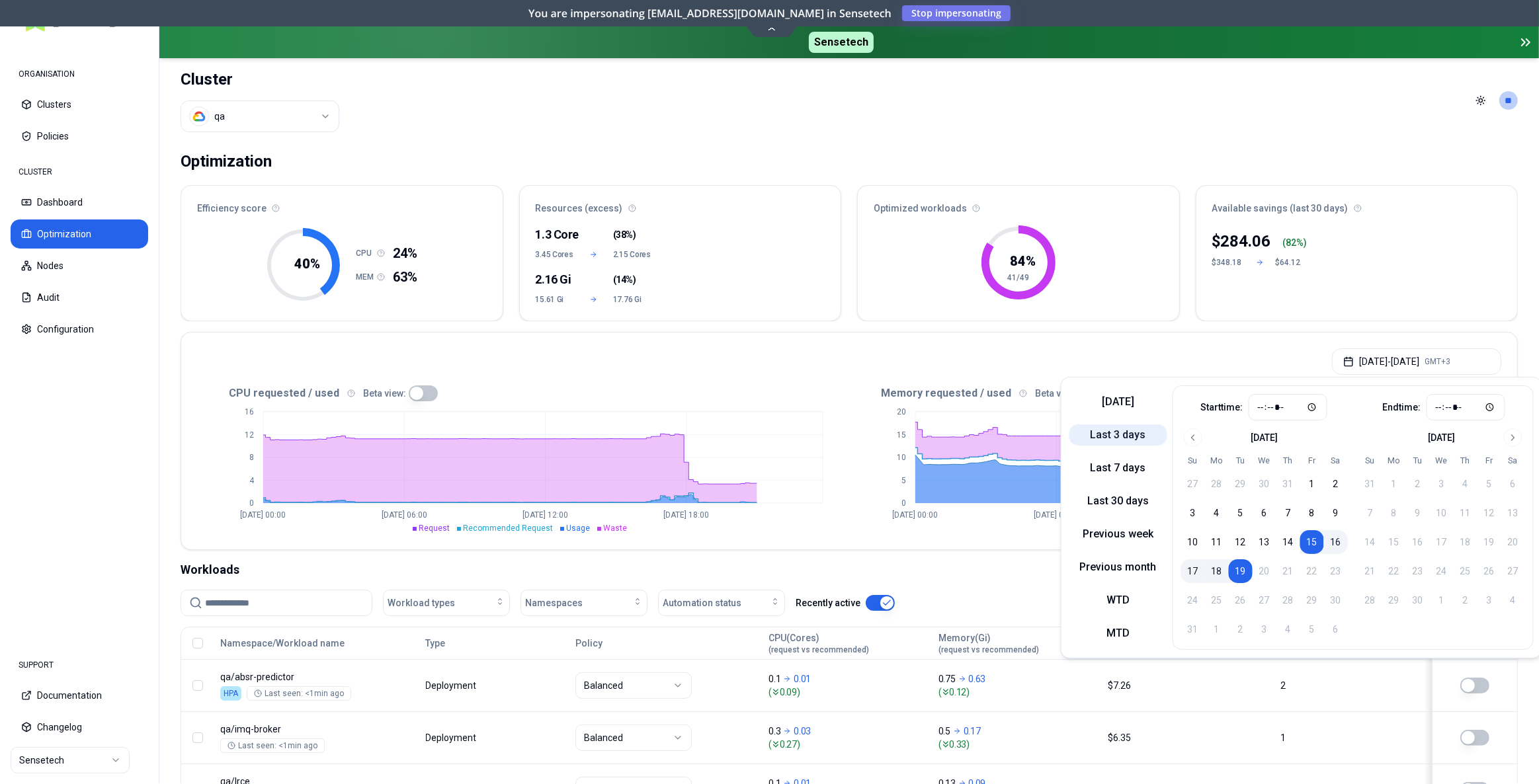
click at [1133, 436] on button "Last 3 days" at bounding box center [1118, 435] width 98 height 21
type input "*****"
click at [1216, 574] on button "18" at bounding box center [1217, 571] width 24 height 24
type input "*****"
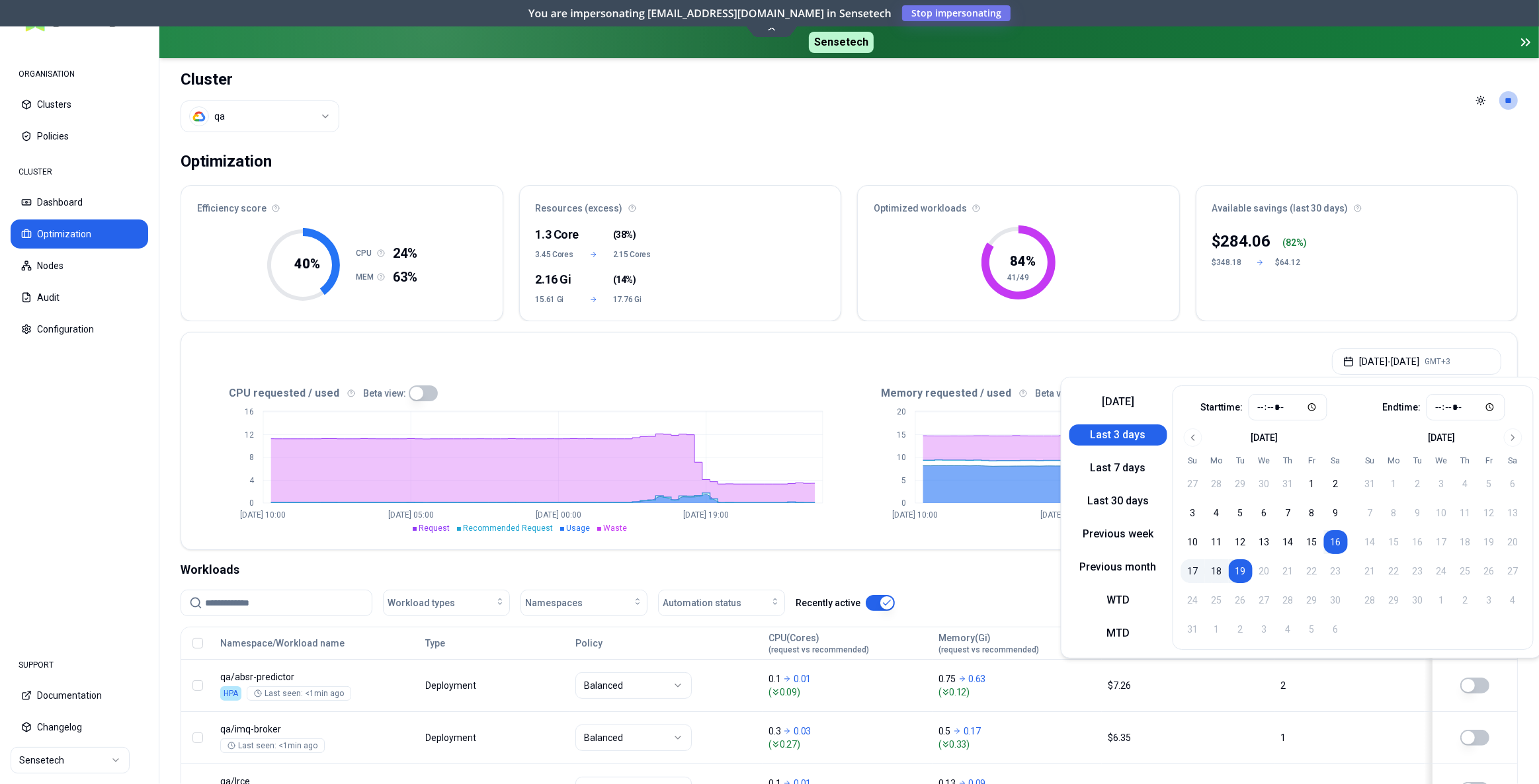
type input "*****"
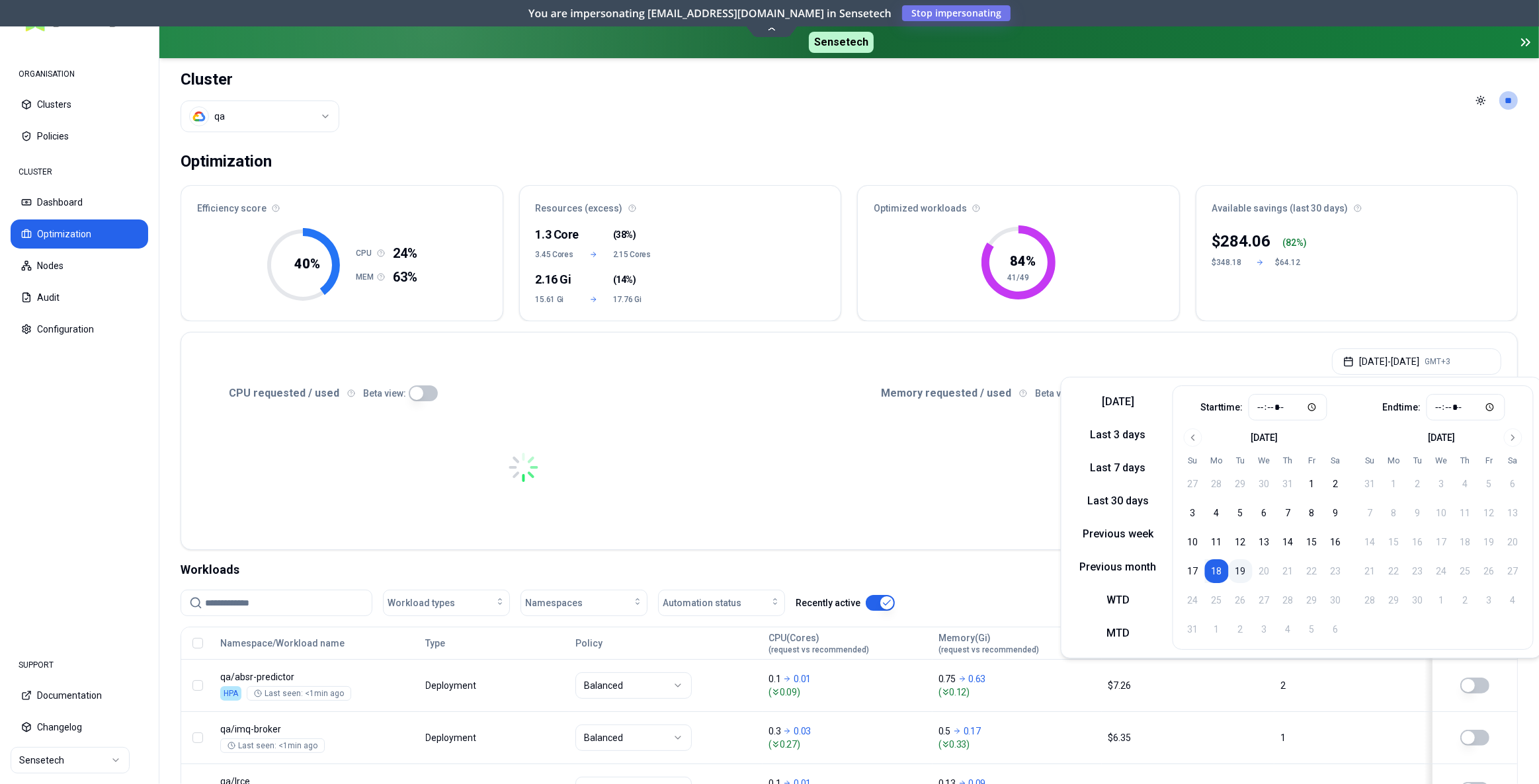
click at [1229, 574] on button "19" at bounding box center [1241, 571] width 24 height 24
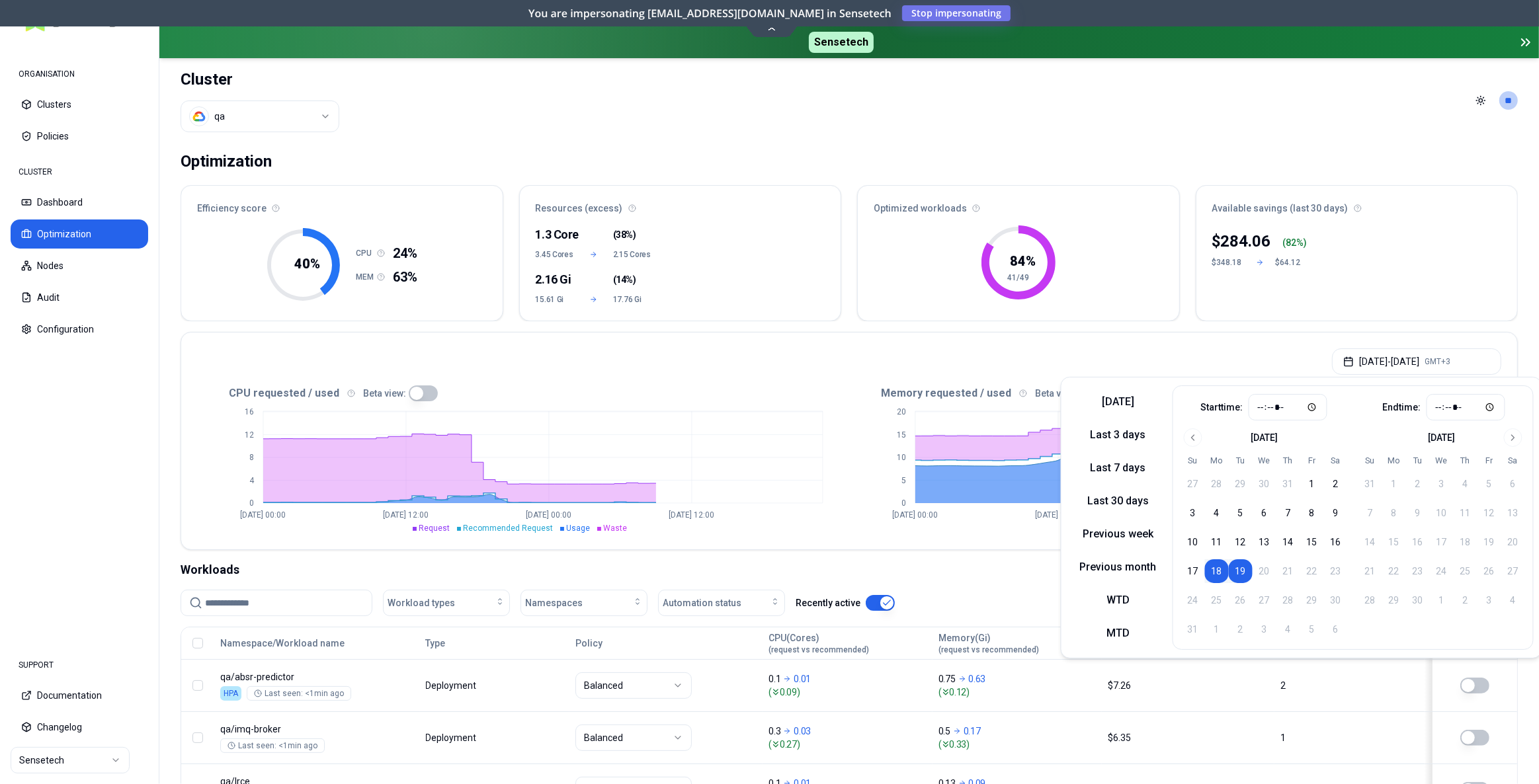
click at [1309, 135] on header "Cluster qa Toggle theme **" at bounding box center [850, 100] width 1380 height 85
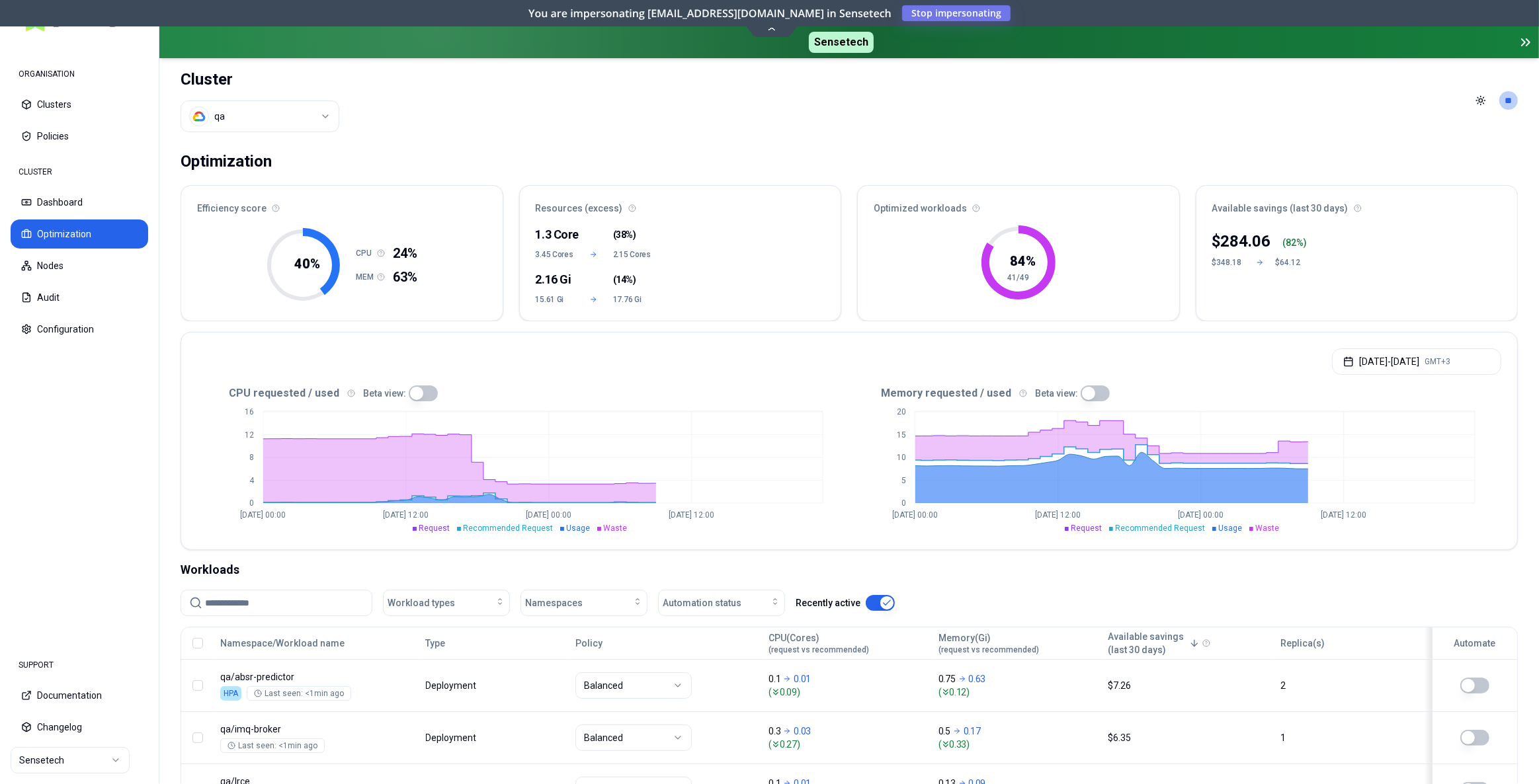
click at [1094, 397] on button "button" at bounding box center [1096, 393] width 29 height 16
click at [1082, 393] on button "button" at bounding box center [1096, 393] width 29 height 16
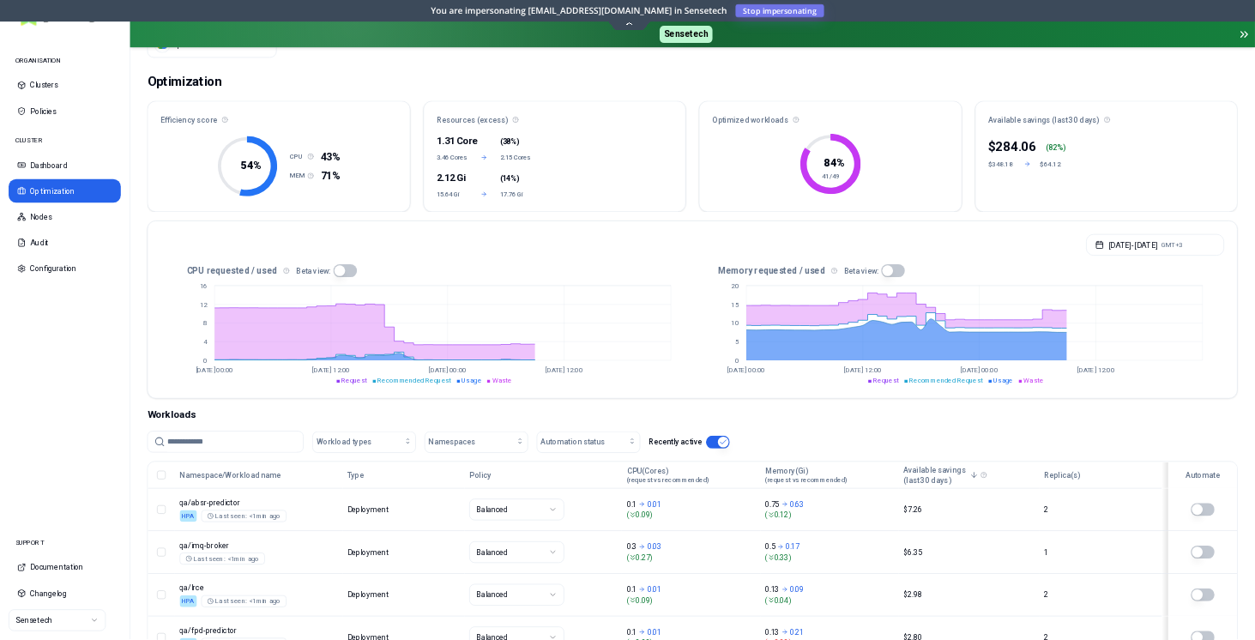
scroll to position [2, 0]
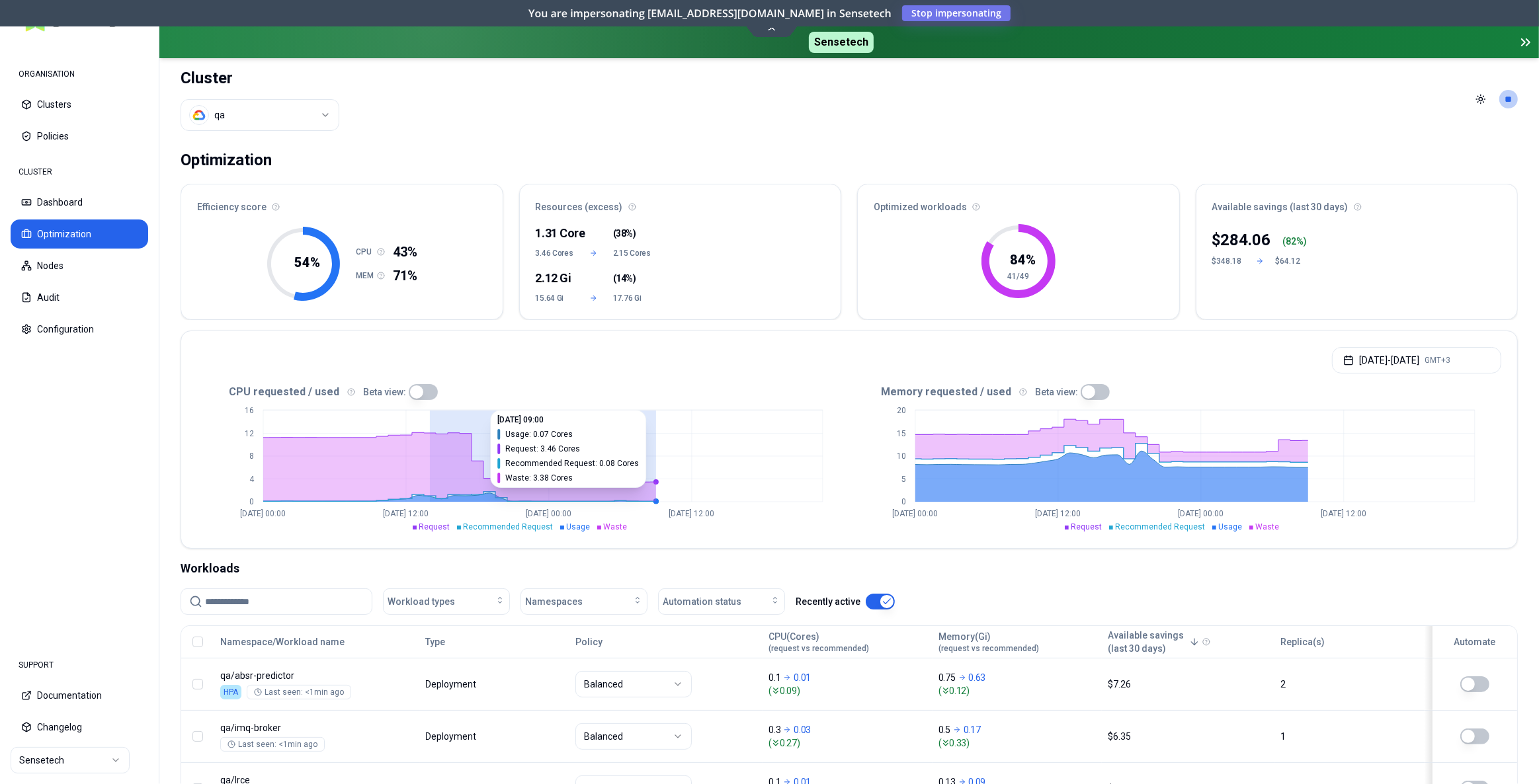
drag, startPoint x: 426, startPoint y: 463, endPoint x: 651, endPoint y: 468, distance: 225.1
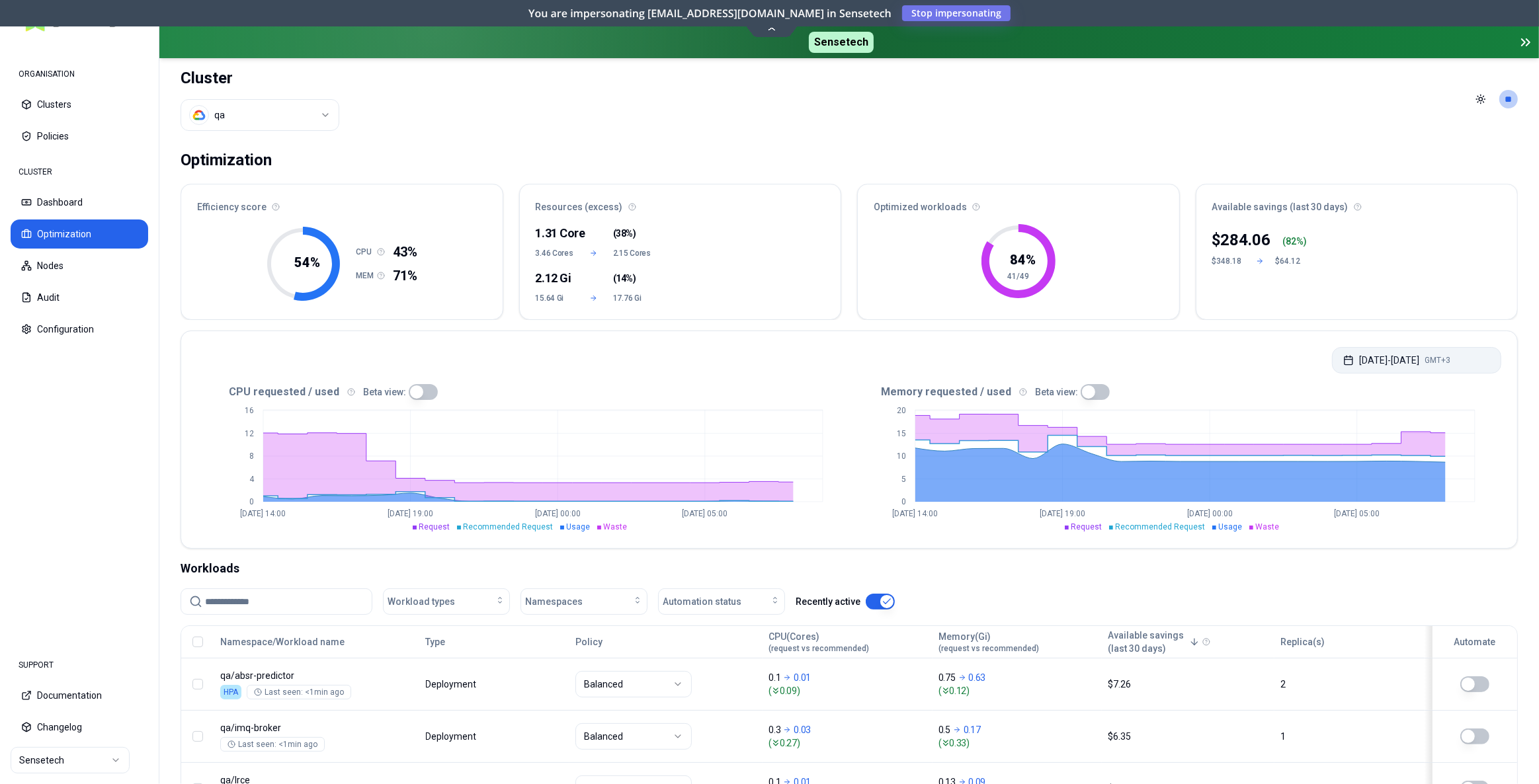
click at [1412, 358] on button "[DATE] - [DATE] GMT+3" at bounding box center [1417, 360] width 170 height 26
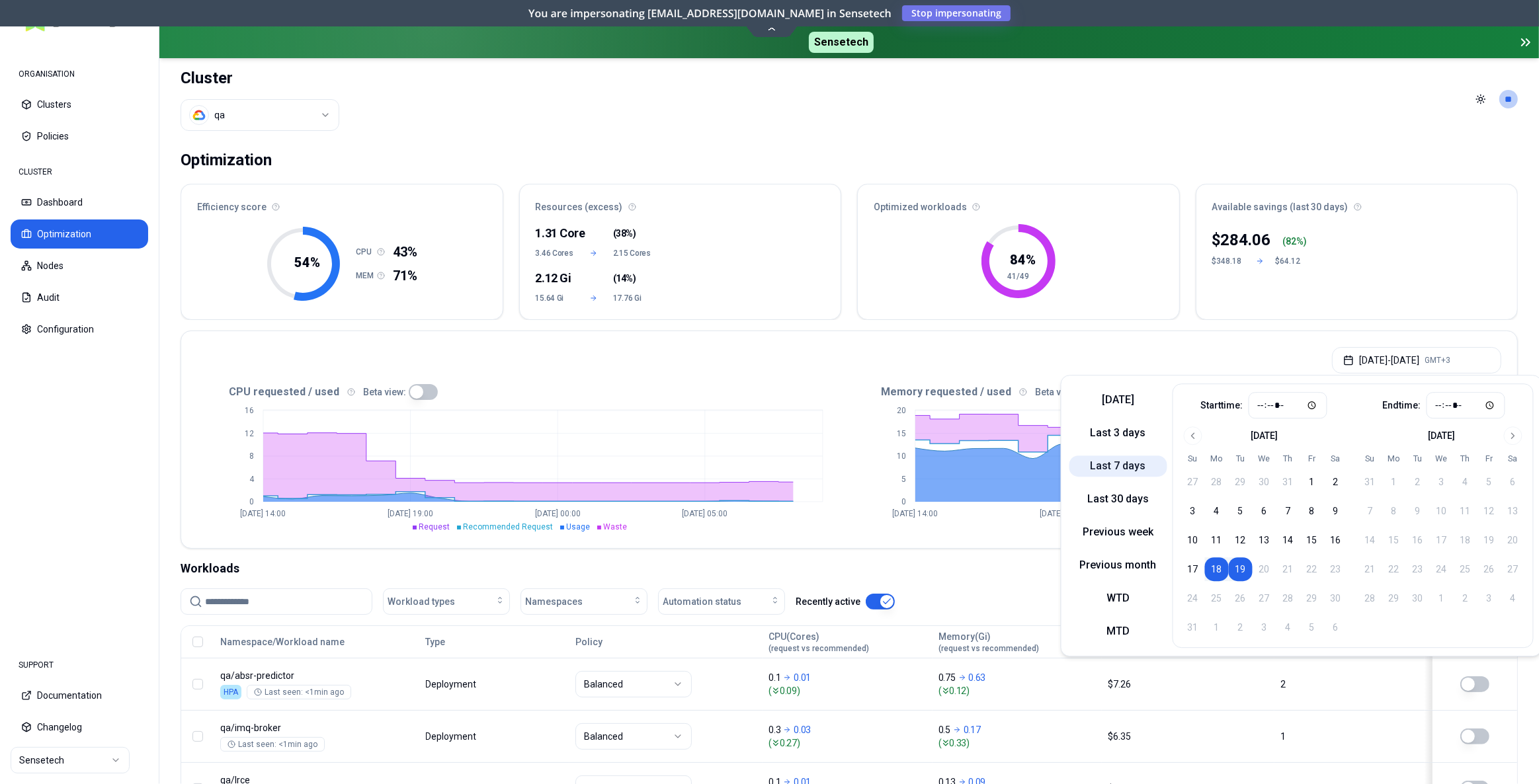
click at [1118, 468] on button "Last 7 days" at bounding box center [1118, 466] width 98 height 21
type input "*****"
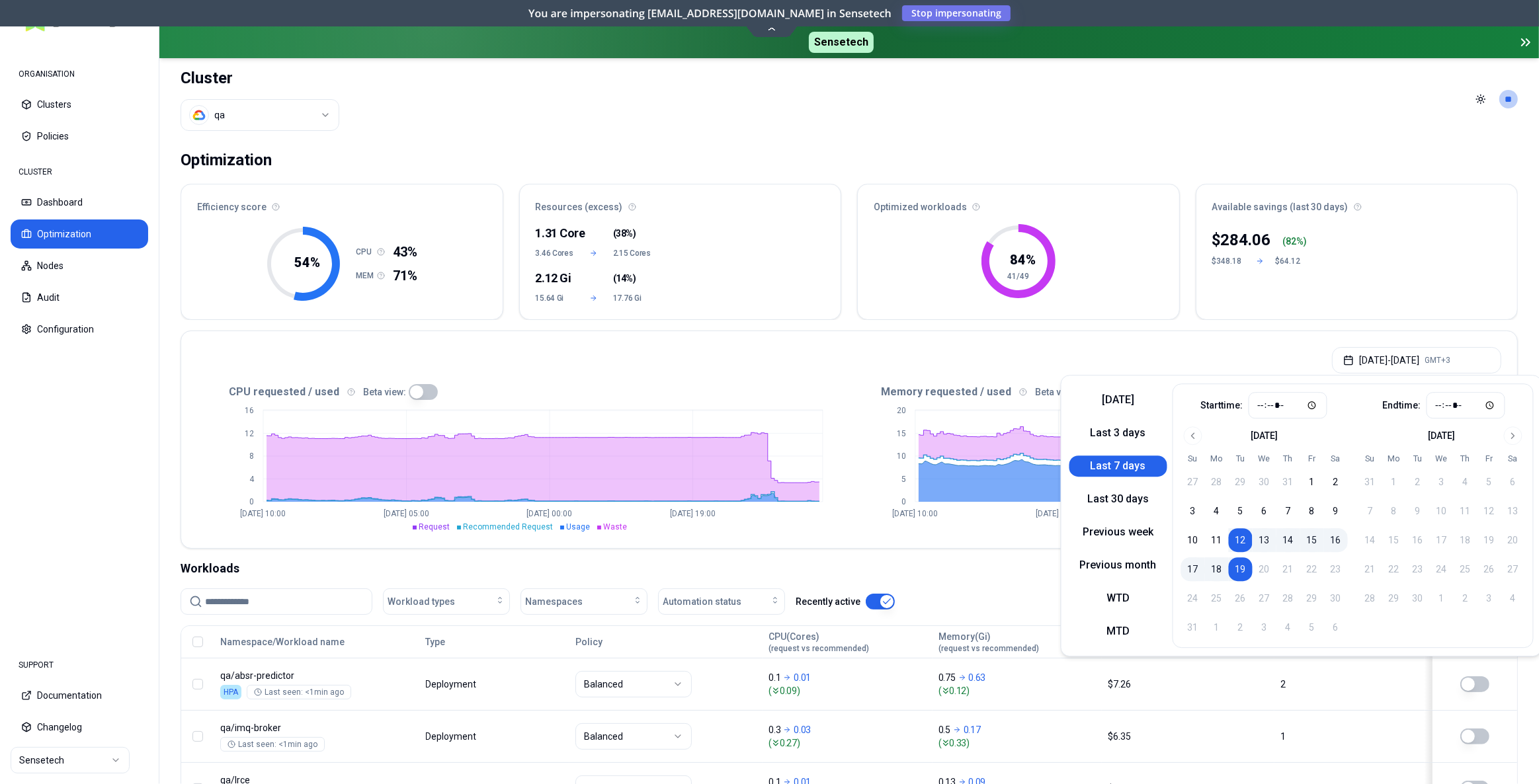
click at [422, 395] on button "button" at bounding box center [423, 392] width 29 height 16
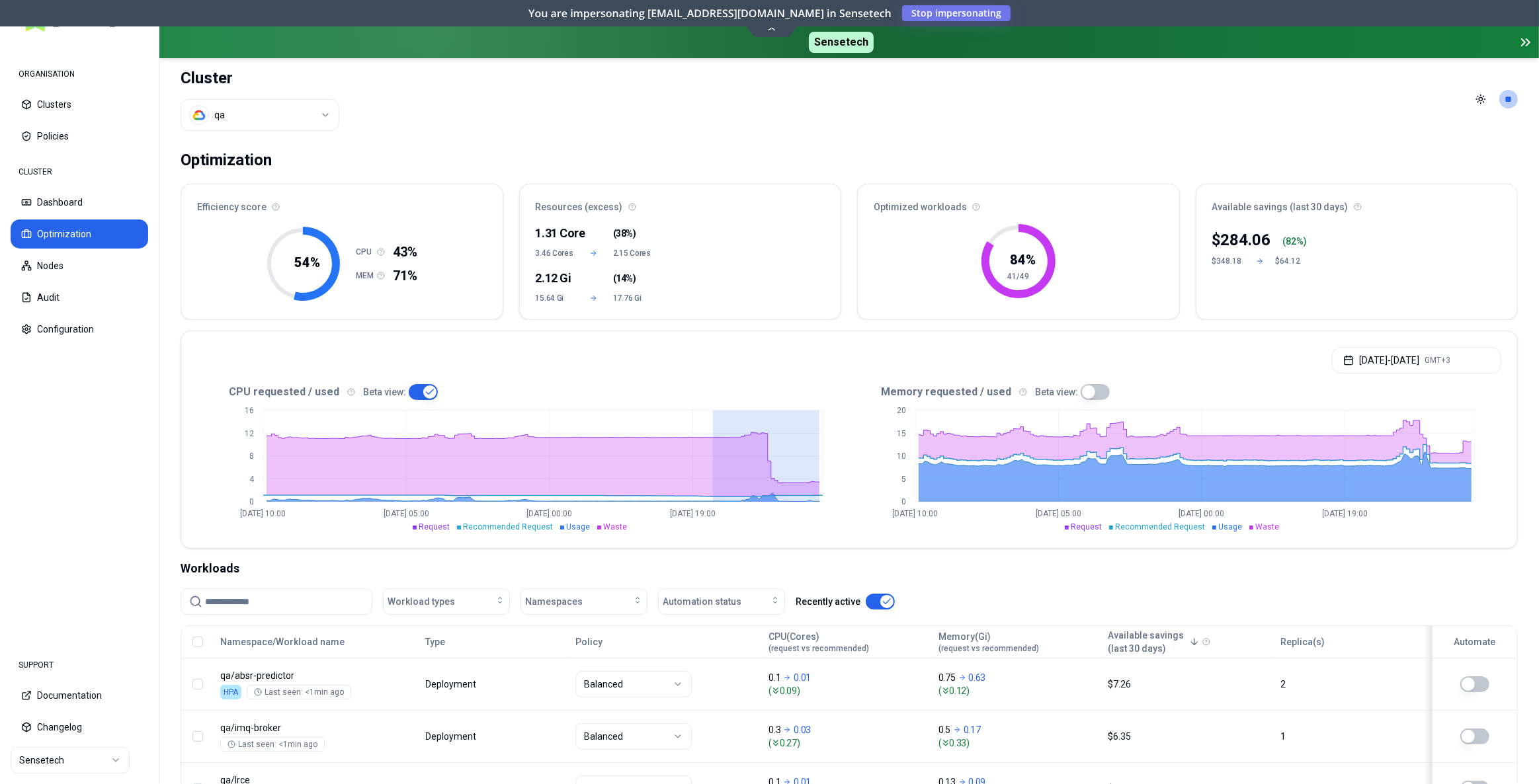
drag, startPoint x: 712, startPoint y: 453, endPoint x: 841, endPoint y: 456, distance: 129.0
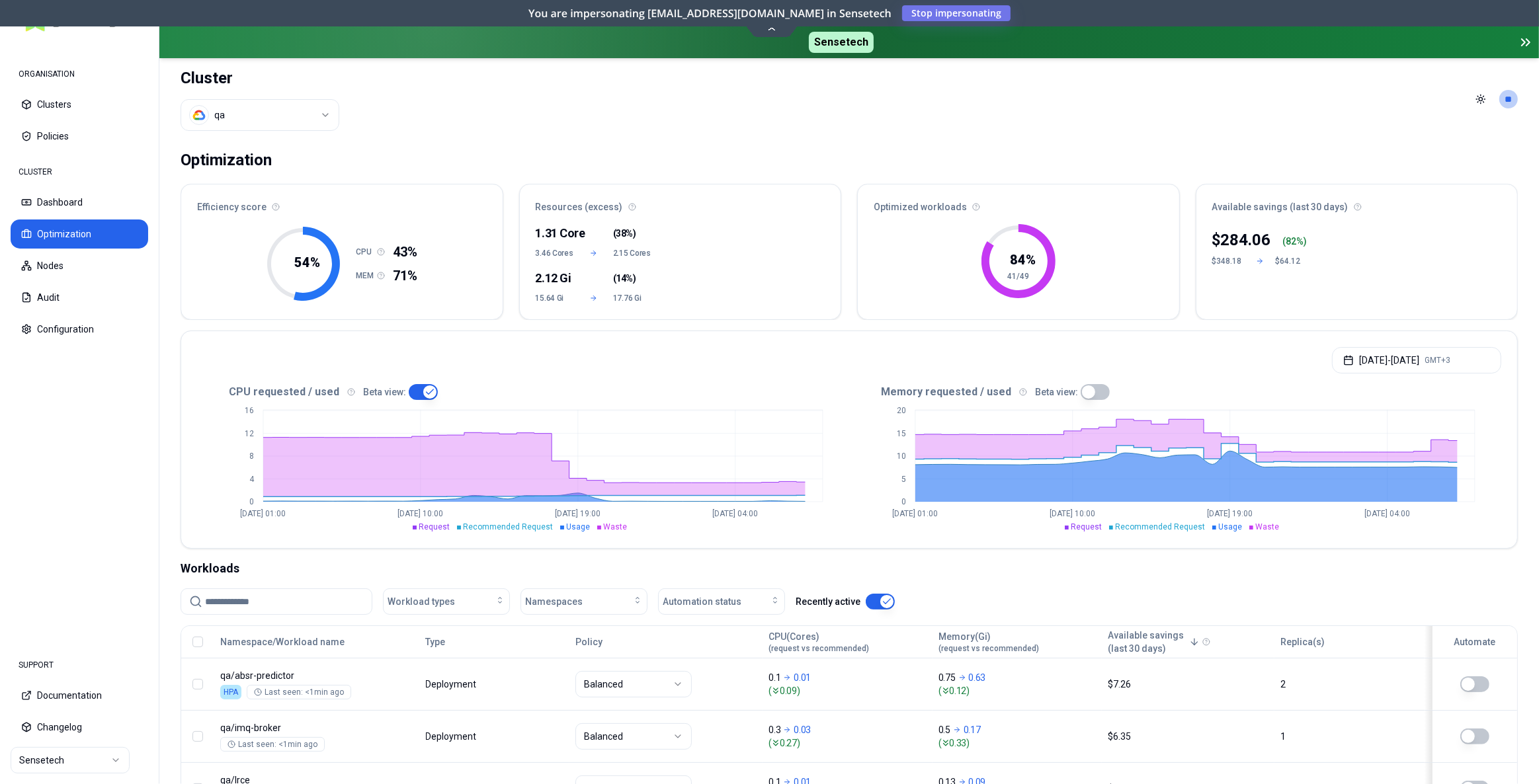
click at [574, 526] on span "Usage" at bounding box center [578, 527] width 24 height 9
click at [523, 527] on span "Recommended Request" at bounding box center [508, 527] width 90 height 9
click at [556, 527] on ul "Request Recommended Request Usage Waste" at bounding box center [523, 527] width 599 height 11
click at [604, 527] on span "Waste" at bounding box center [615, 527] width 24 height 9
click at [494, 525] on span "Recommended Request" at bounding box center [508, 527] width 90 height 9
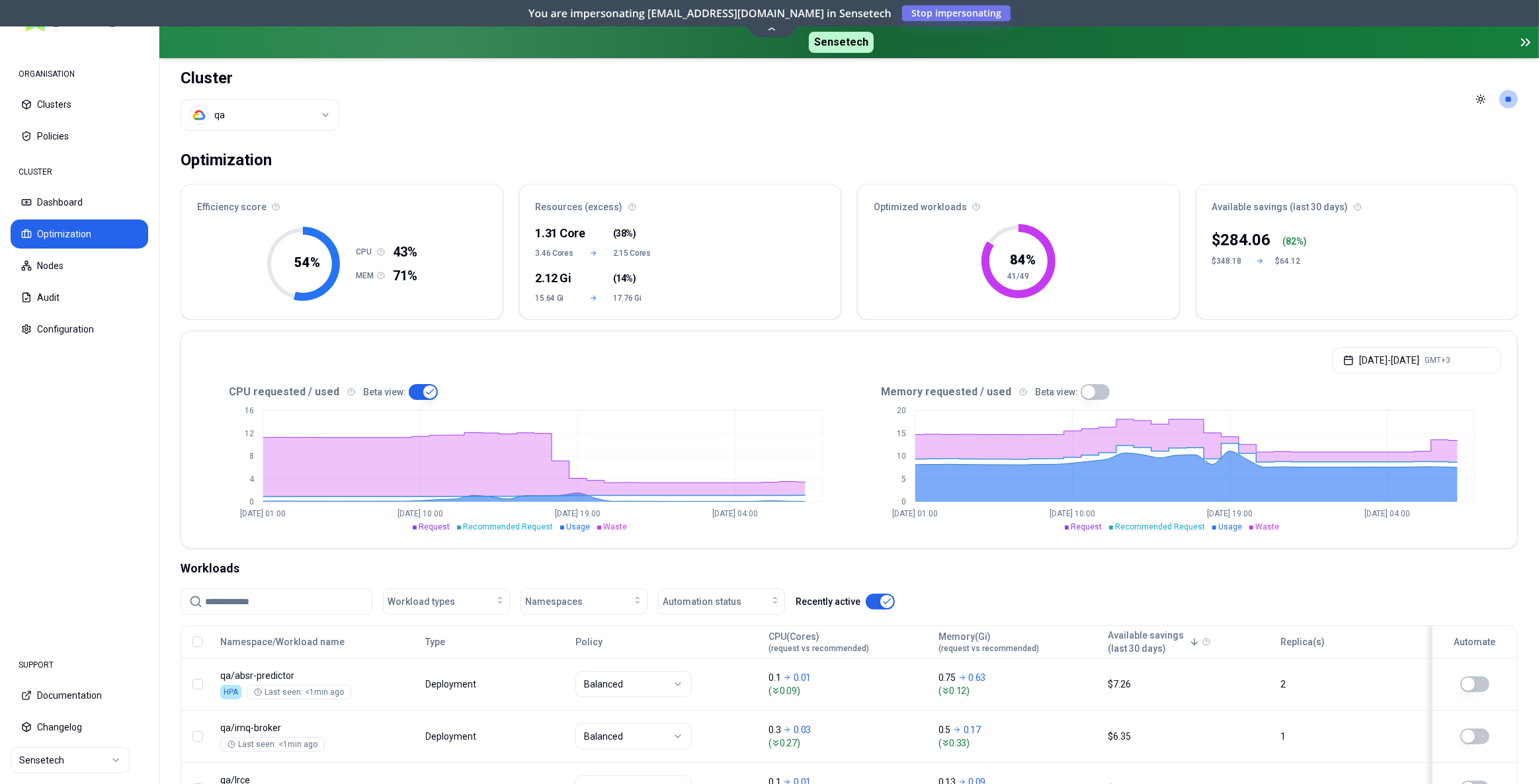
click at [414, 524] on ul "Request Recommended Request Usage Waste" at bounding box center [523, 527] width 599 height 11
click at [409, 392] on button "button" at bounding box center [423, 392] width 29 height 16
click at [416, 392] on button "button" at bounding box center [423, 392] width 29 height 16
type button "on"
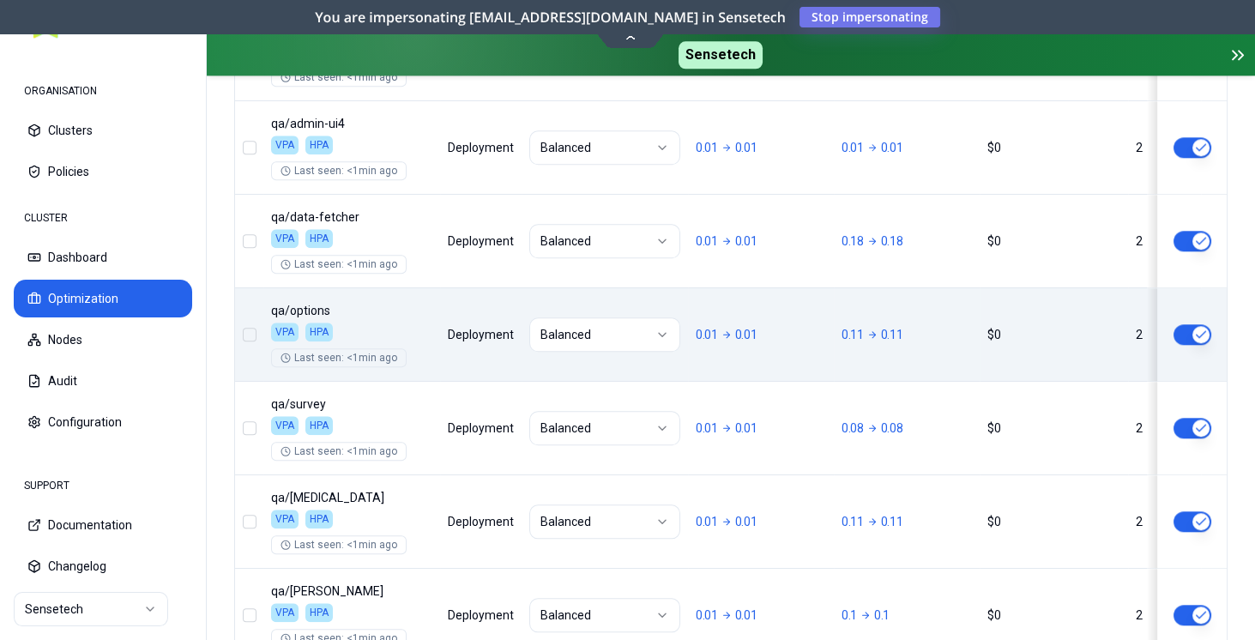
scroll to position [3034, 0]
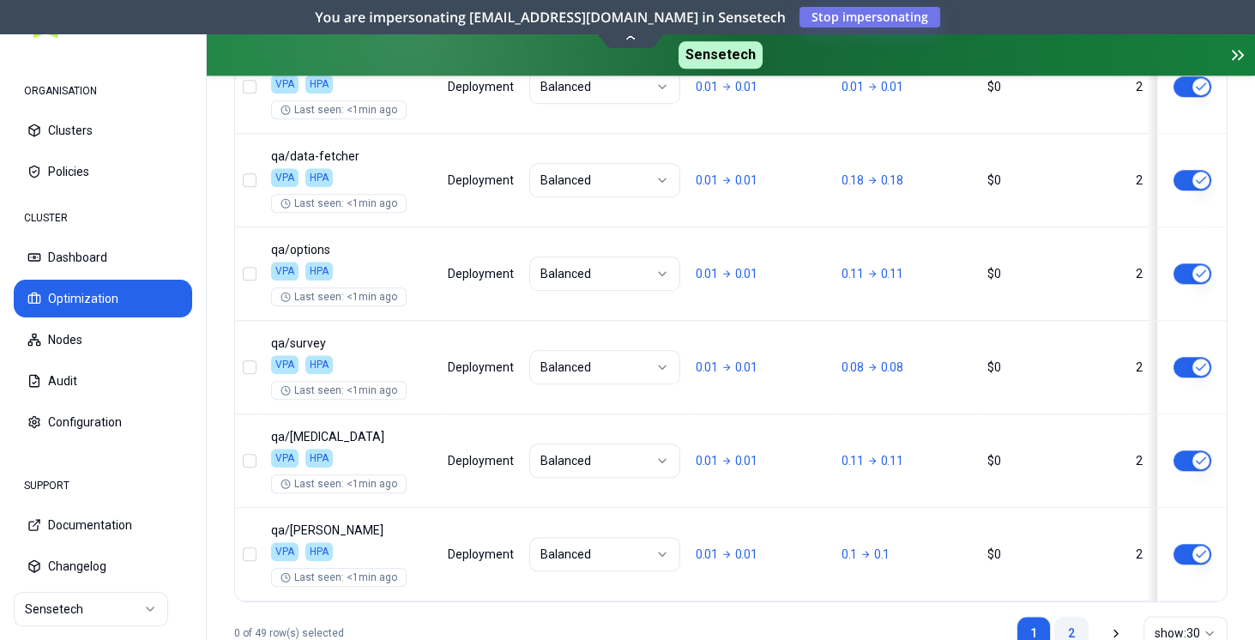
click at [1071, 616] on link "2" at bounding box center [1071, 633] width 34 height 34
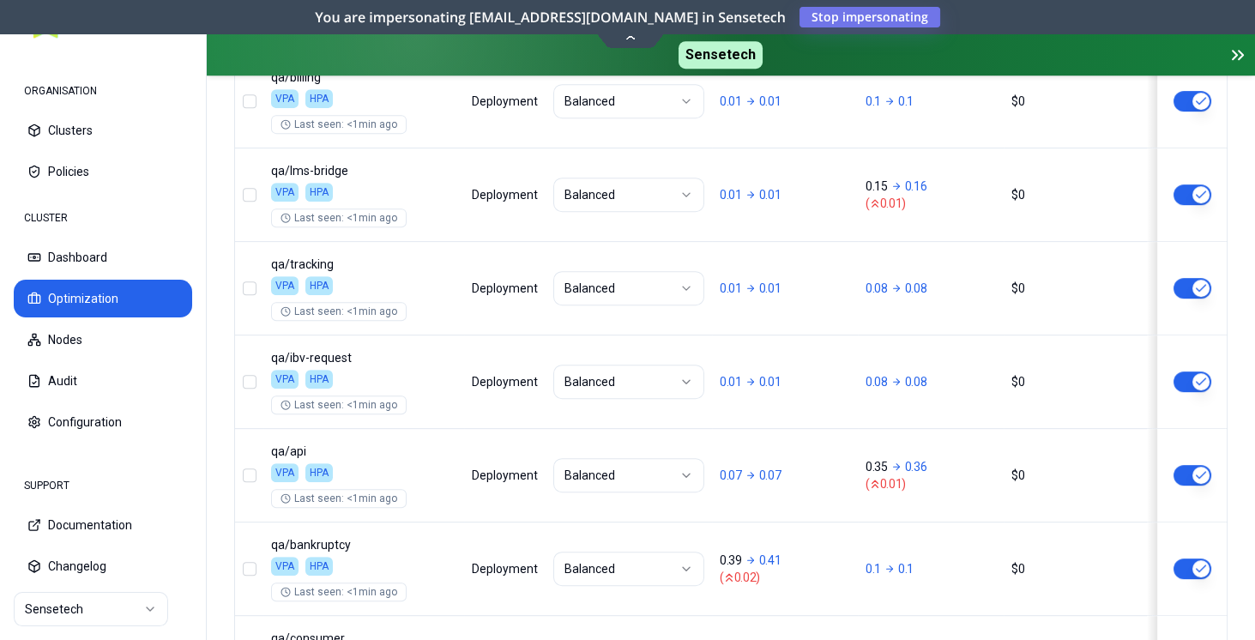
scroll to position [2026, 0]
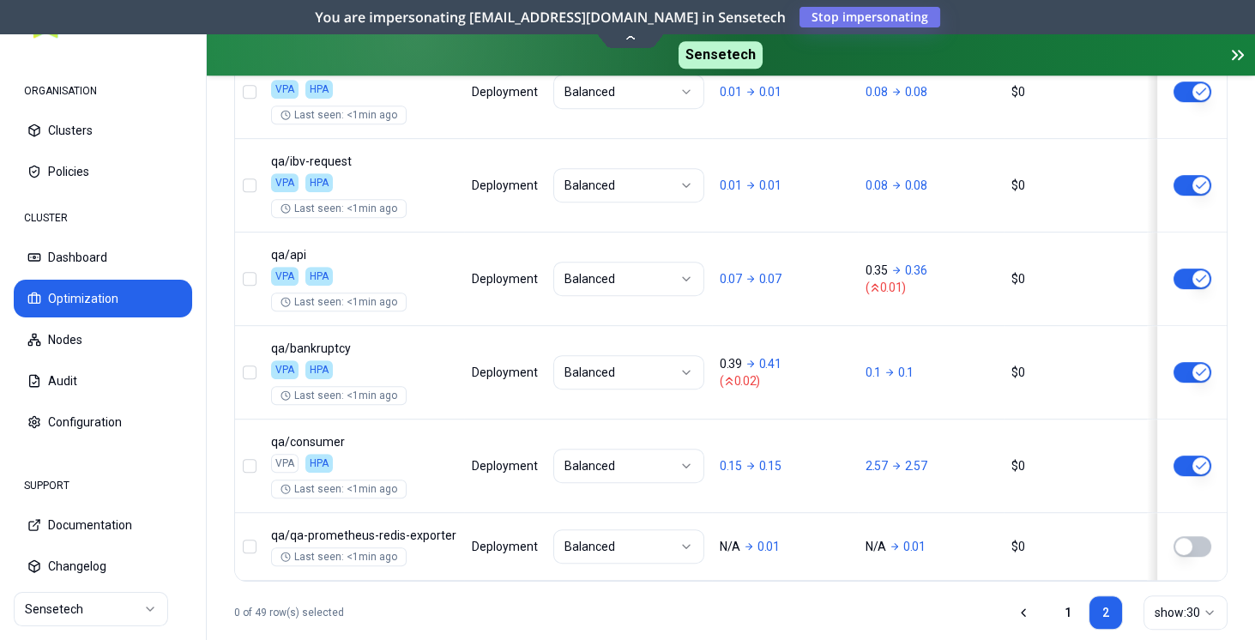
click at [1083, 30] on div "You are impersonating [EMAIL_ADDRESS][DOMAIN_NAME] in Sensetech Stop impersonat…" at bounding box center [627, 17] width 1255 height 34
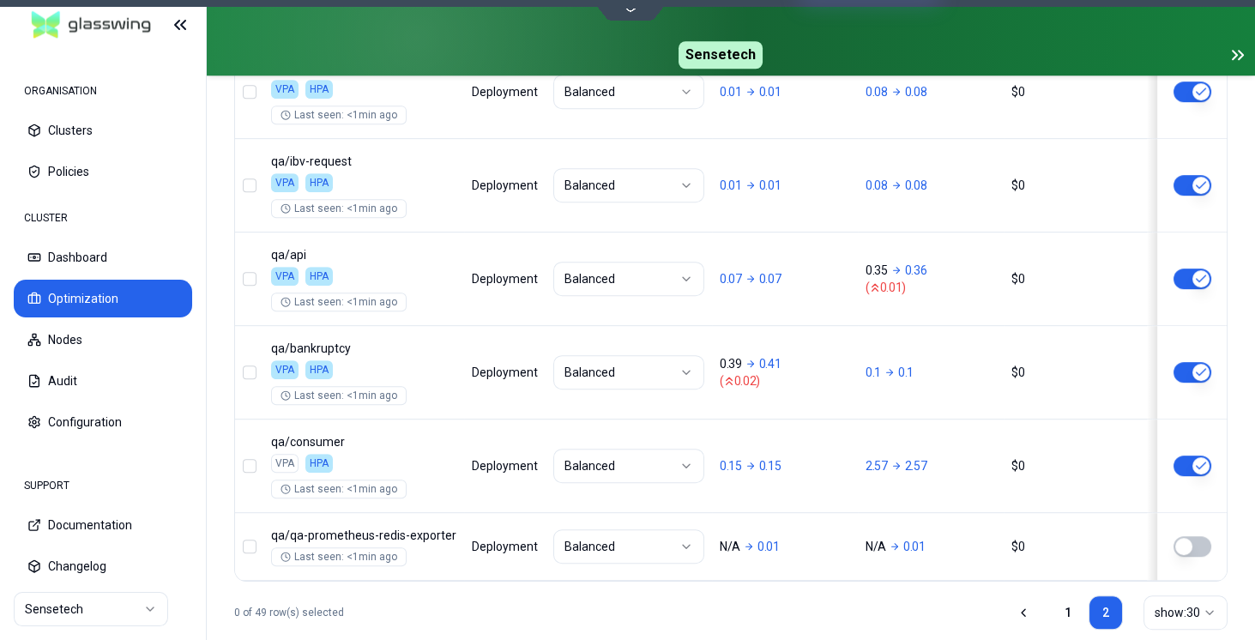
click at [1082, 23] on div "Sensetech" at bounding box center [731, 37] width 1048 height 75
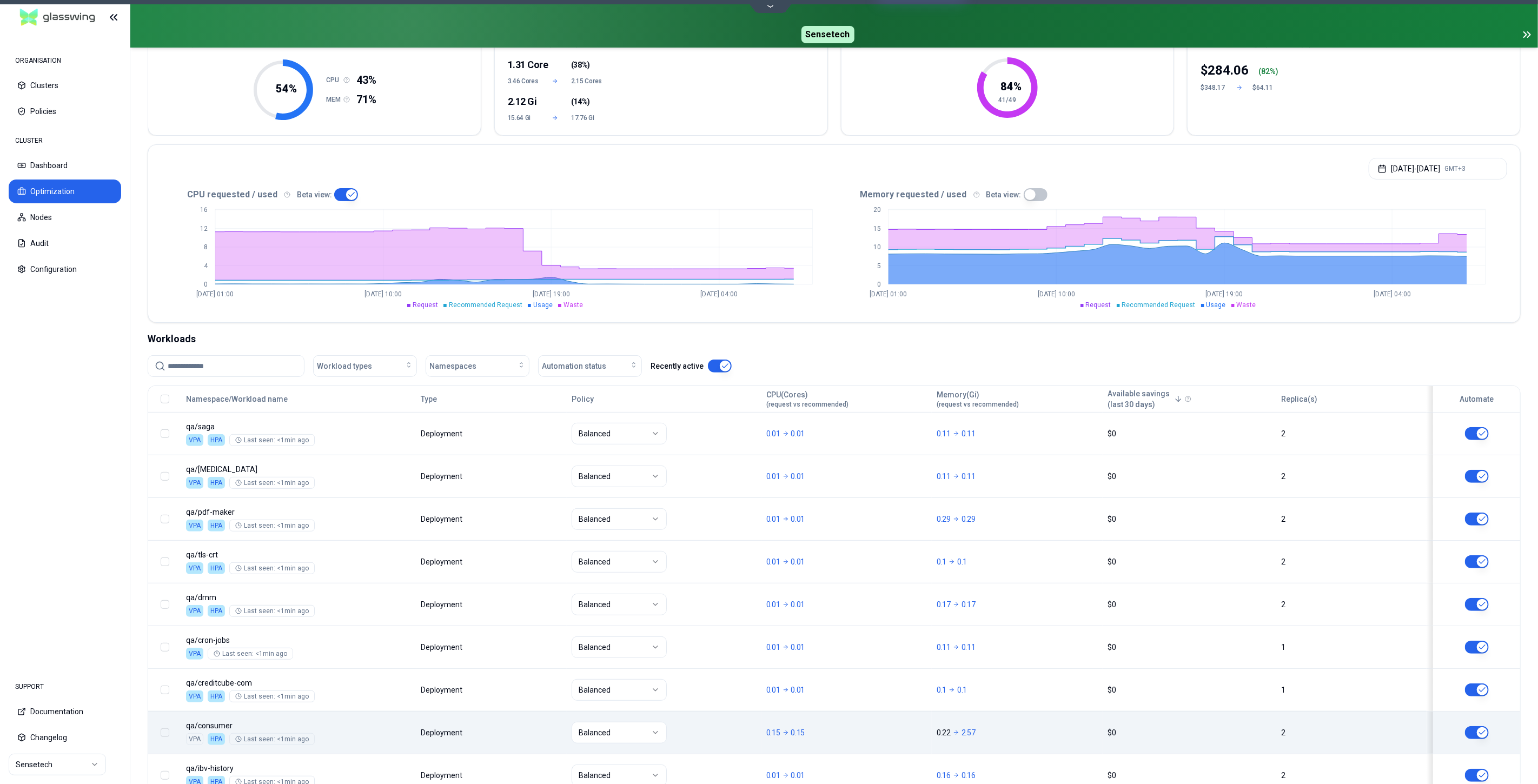
scroll to position [187, 0]
